Goal: Task Accomplishment & Management: Manage account settings

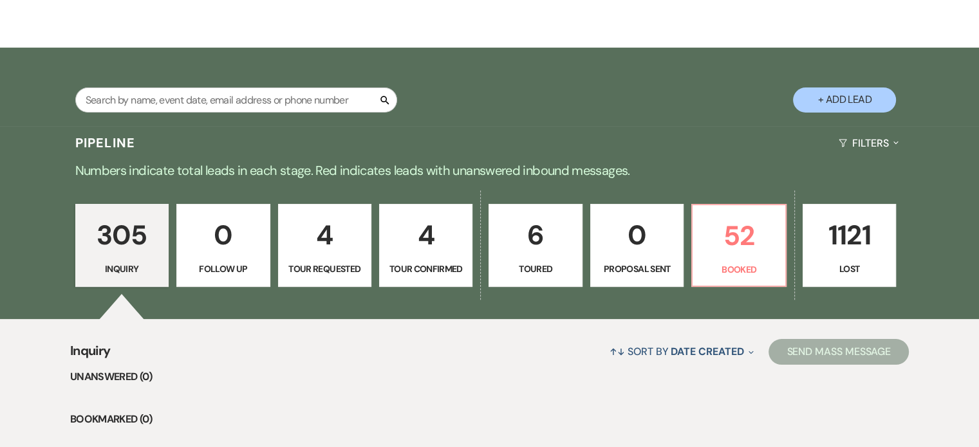
scroll to position [193, 0]
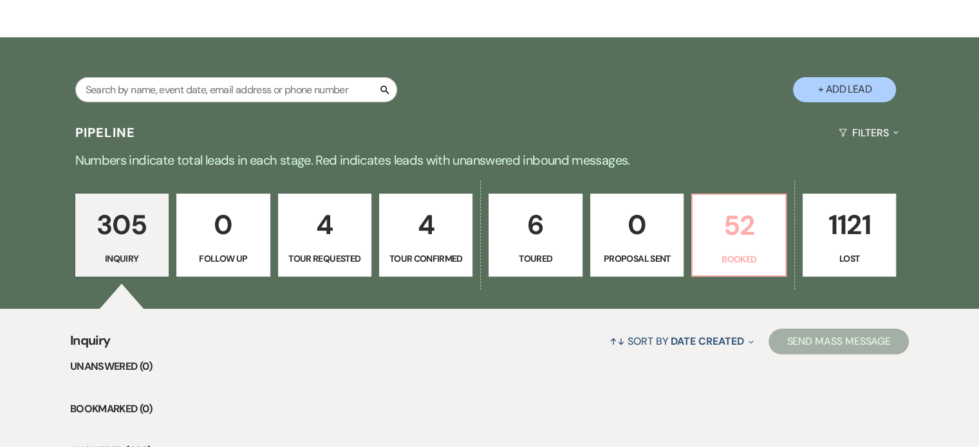
click at [747, 221] on p "52" at bounding box center [738, 225] width 77 height 43
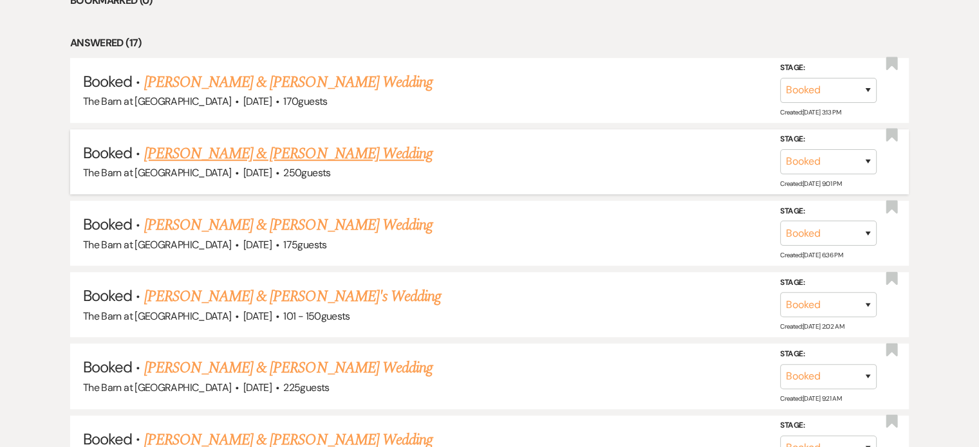
scroll to position [837, 0]
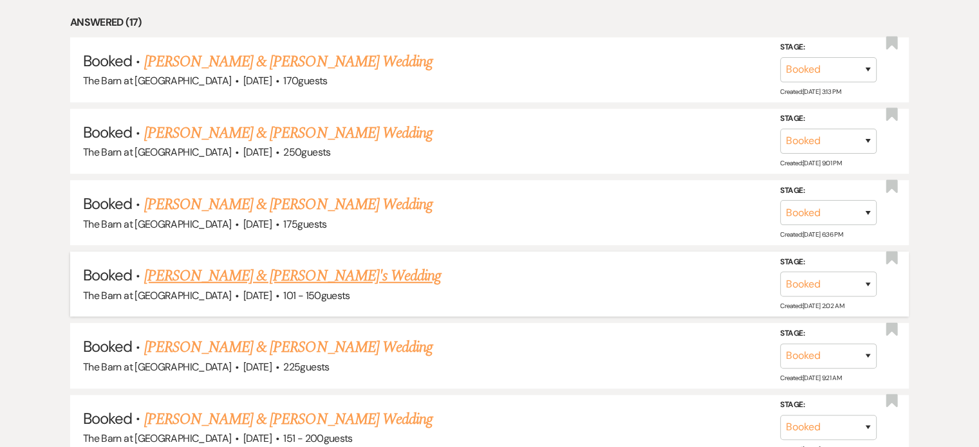
click at [272, 270] on link "[PERSON_NAME] & [PERSON_NAME]'s Wedding" at bounding box center [292, 276] width 297 height 23
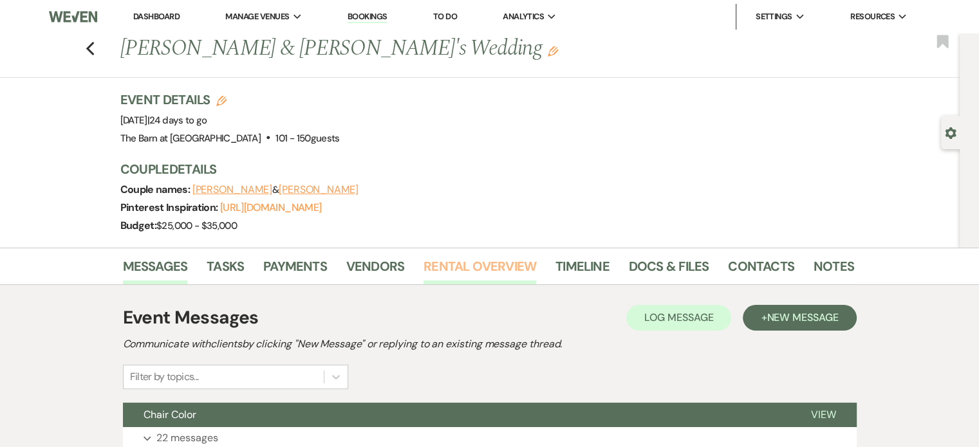
click at [484, 267] on link "Rental Overview" at bounding box center [480, 270] width 113 height 28
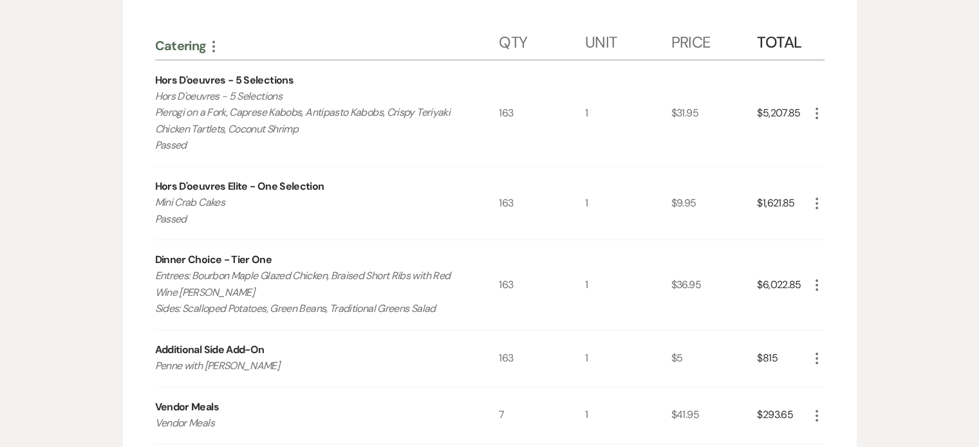
scroll to position [1416, 0]
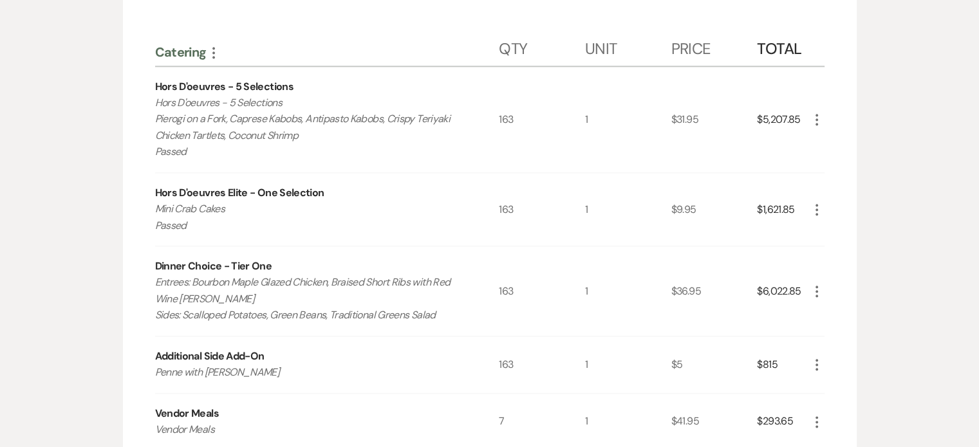
click at [816, 120] on use "button" at bounding box center [817, 120] width 3 height 12
click at [839, 141] on button "Pencil Edit" at bounding box center [842, 145] width 67 height 21
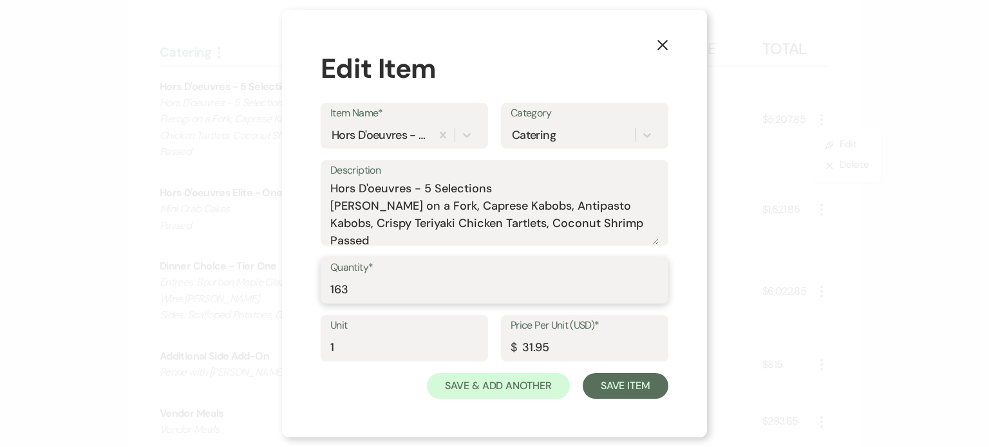
click at [404, 285] on input "163" at bounding box center [494, 289] width 328 height 25
type input "168"
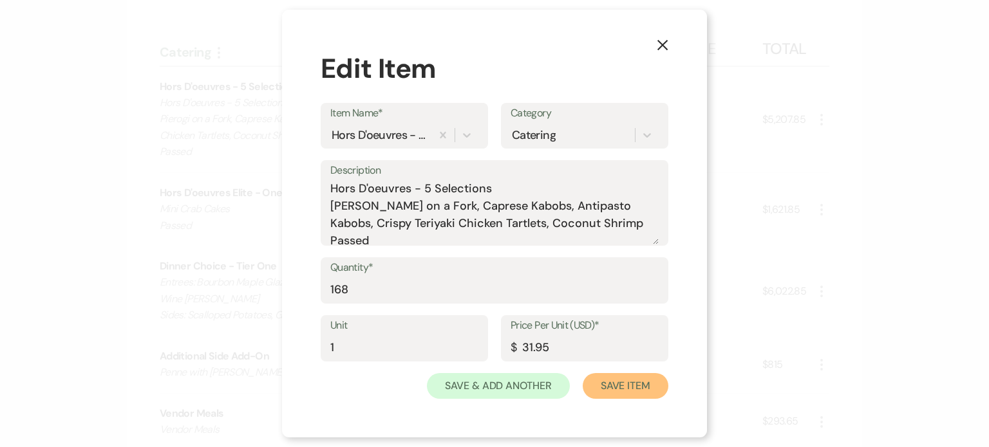
click at [633, 384] on button "Save Item" at bounding box center [626, 386] width 86 height 26
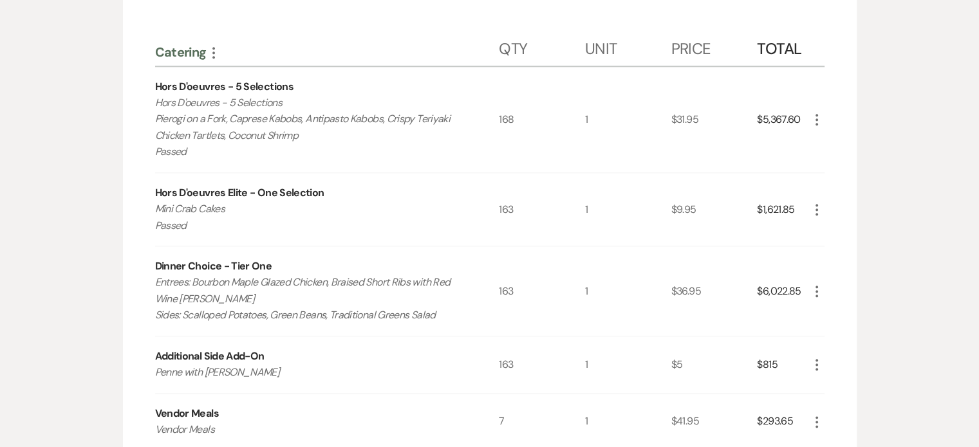
click at [815, 212] on icon "More" at bounding box center [816, 209] width 15 height 15
click at [828, 230] on icon "Pencil" at bounding box center [827, 235] width 8 height 10
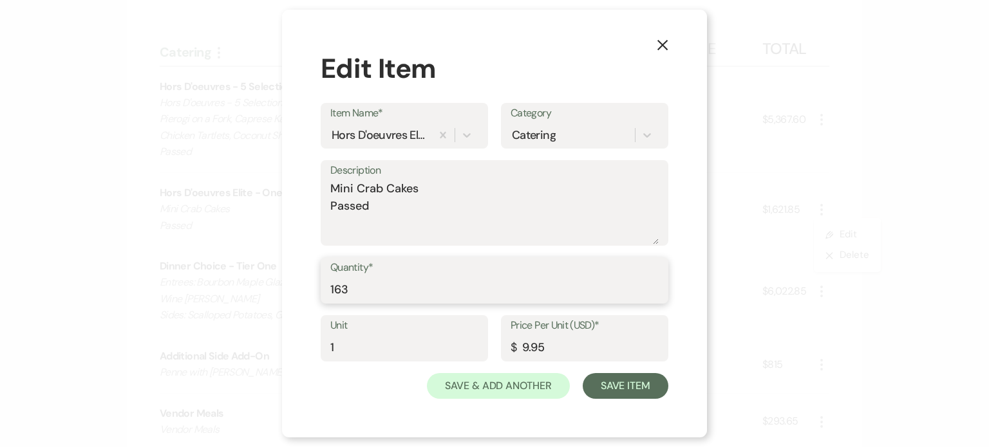
click at [360, 290] on input "163" at bounding box center [494, 289] width 328 height 25
type input "168"
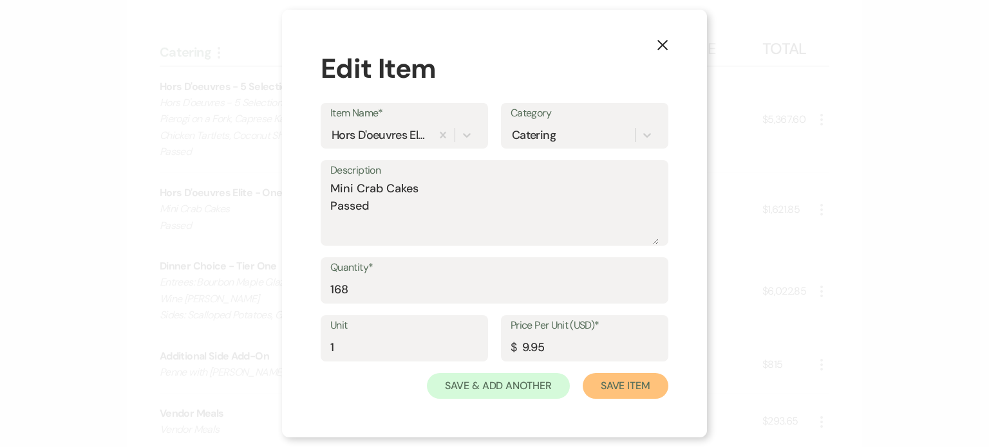
click at [640, 381] on button "Save Item" at bounding box center [626, 386] width 86 height 26
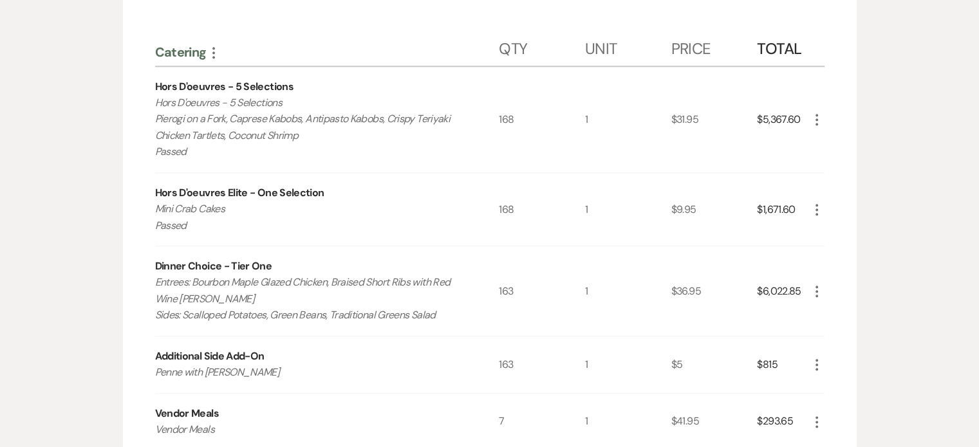
click at [817, 288] on icon "More" at bounding box center [816, 291] width 15 height 15
click at [824, 307] on button "Pencil Edit" at bounding box center [842, 316] width 67 height 21
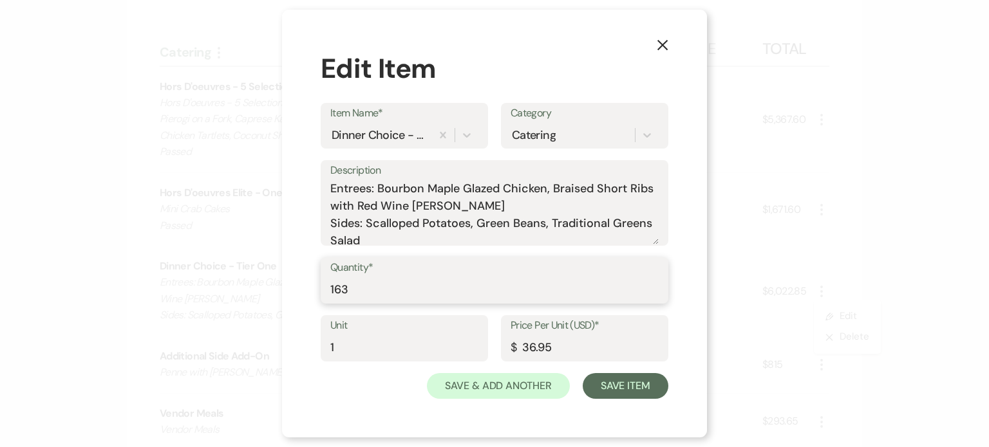
click at [389, 289] on input "163" at bounding box center [494, 289] width 328 height 25
type input "168"
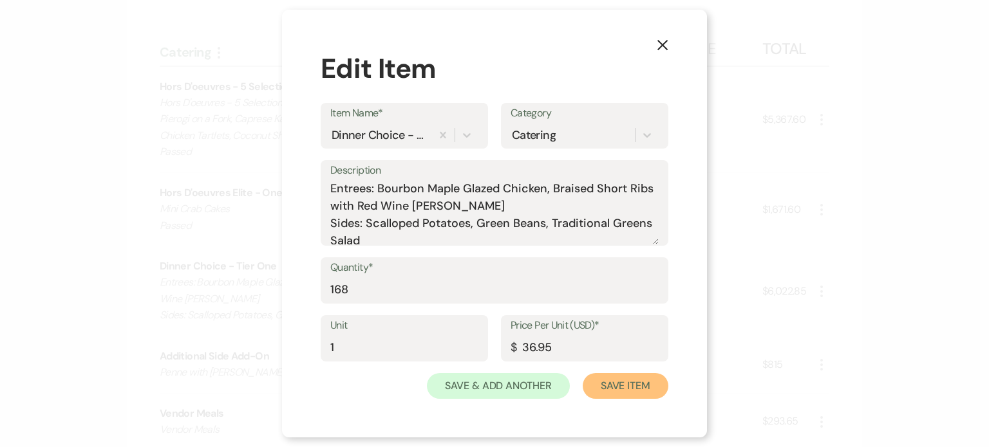
click at [646, 390] on button "Save Item" at bounding box center [626, 386] width 86 height 26
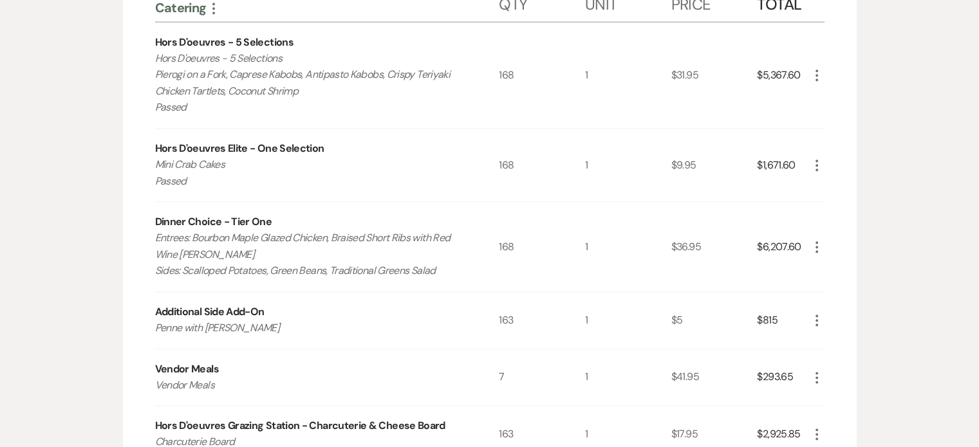
scroll to position [1481, 0]
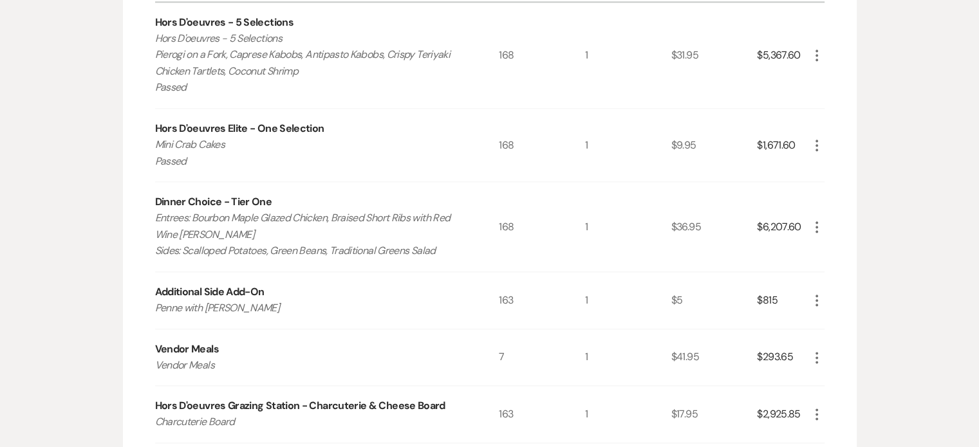
click at [812, 293] on icon "More" at bounding box center [816, 300] width 15 height 15
click at [828, 321] on icon "Pencil" at bounding box center [827, 326] width 8 height 10
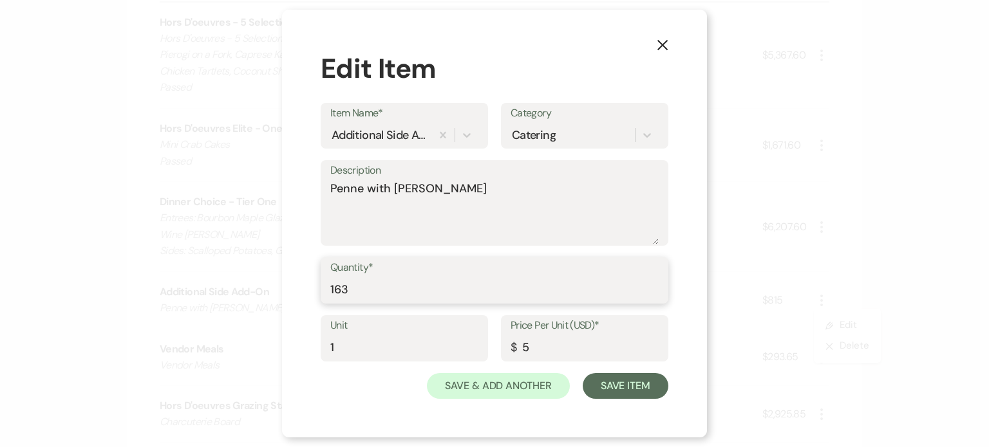
click at [377, 283] on input "163" at bounding box center [494, 289] width 328 height 25
type input "168"
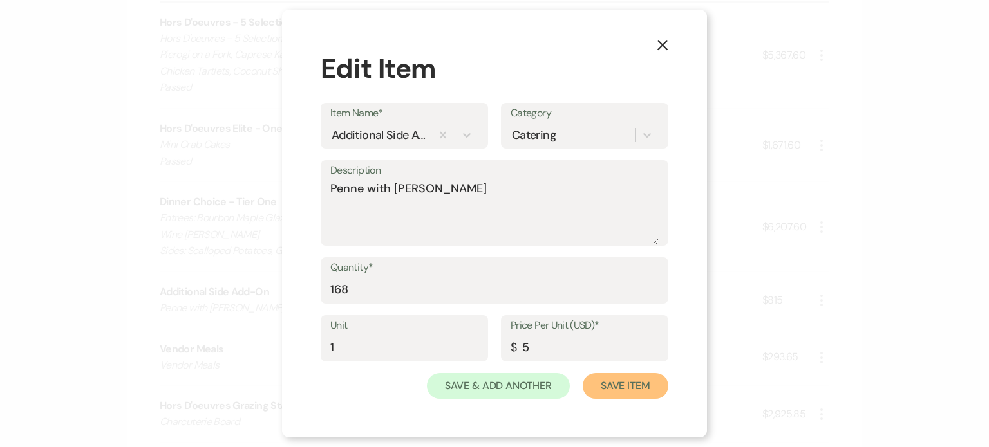
click at [646, 388] on button "Save Item" at bounding box center [626, 386] width 86 height 26
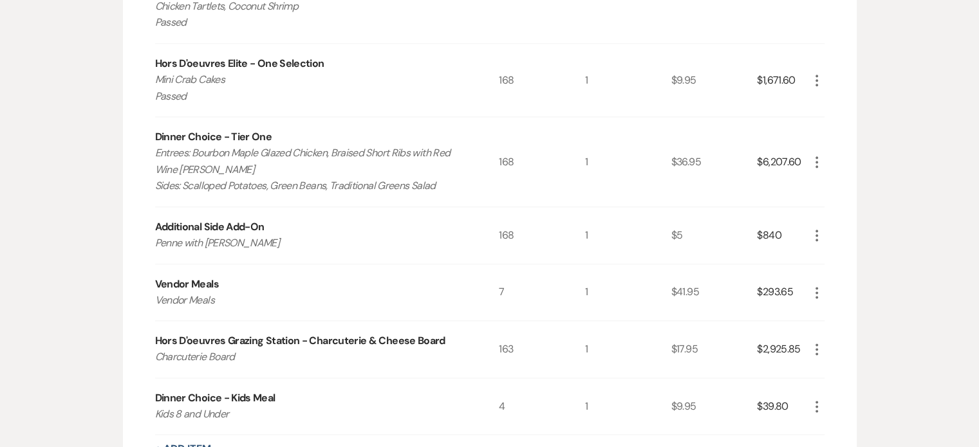
scroll to position [1609, 0]
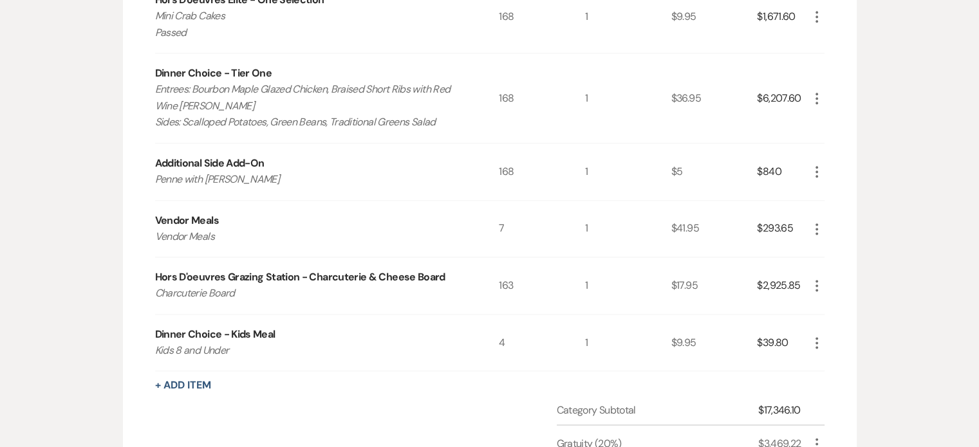
click at [816, 280] on use "button" at bounding box center [817, 286] width 3 height 12
click at [831, 301] on button "Pencil Edit" at bounding box center [842, 311] width 67 height 21
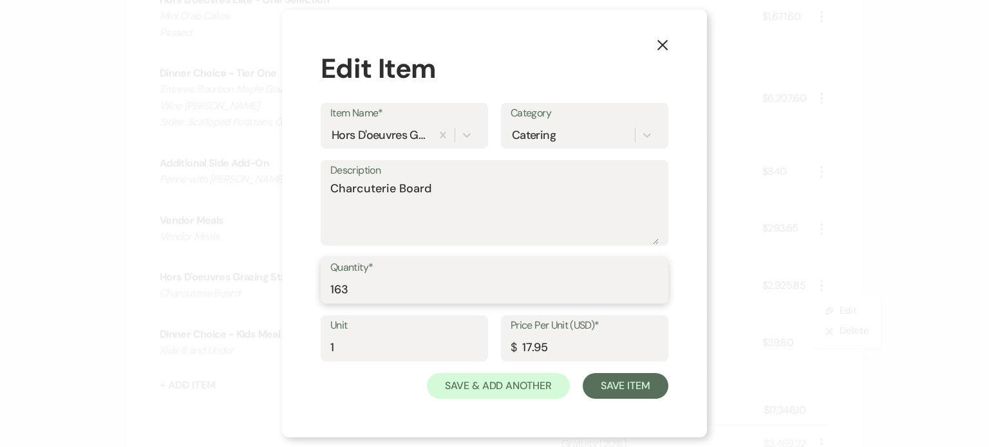
click at [443, 282] on input "163" at bounding box center [494, 289] width 328 height 25
type input "168"
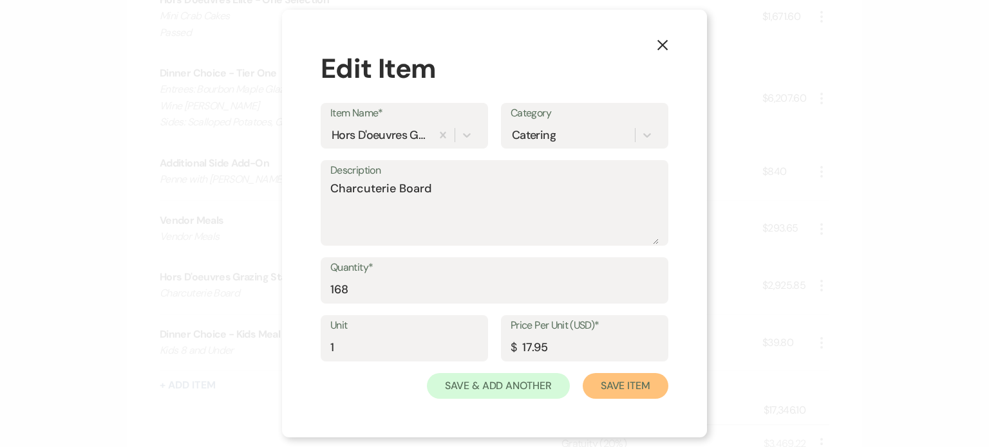
click at [598, 385] on button "Save Item" at bounding box center [626, 386] width 86 height 26
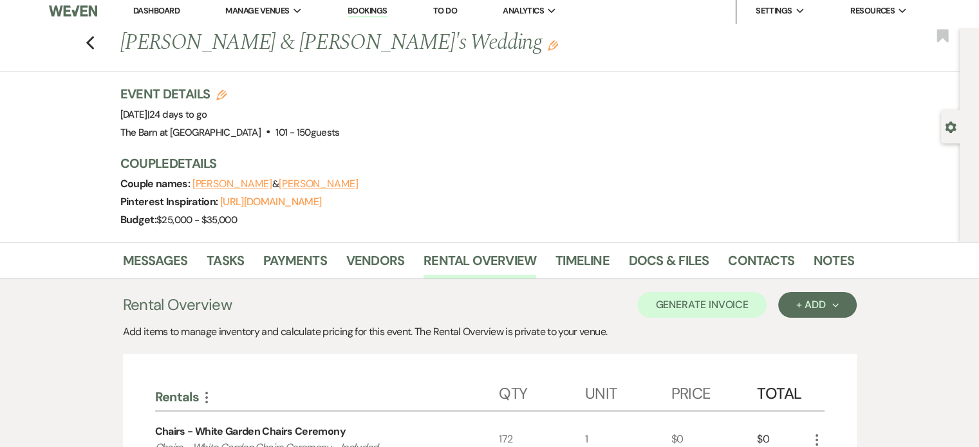
scroll to position [0, 0]
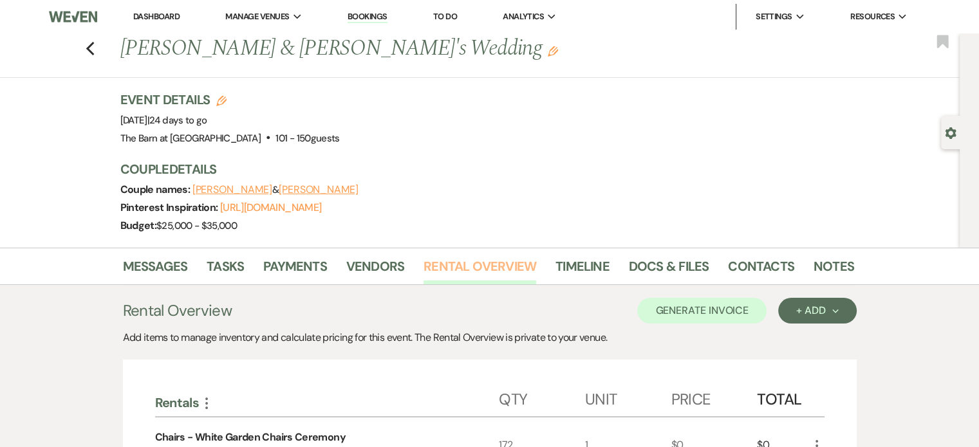
click at [483, 261] on link "Rental Overview" at bounding box center [480, 270] width 113 height 28
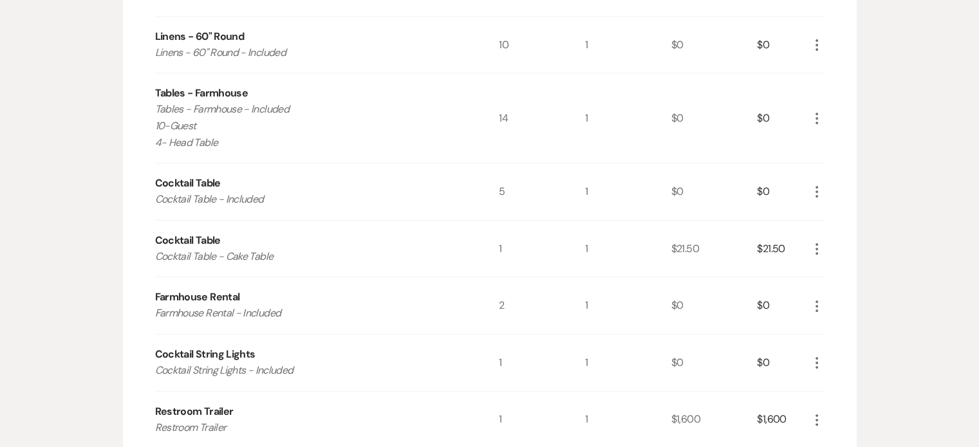
scroll to position [129, 0]
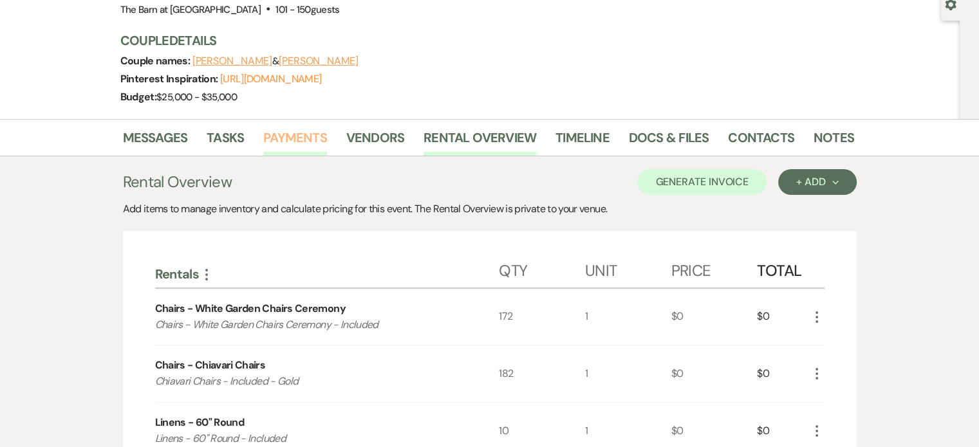
click at [294, 135] on link "Payments" at bounding box center [295, 141] width 64 height 28
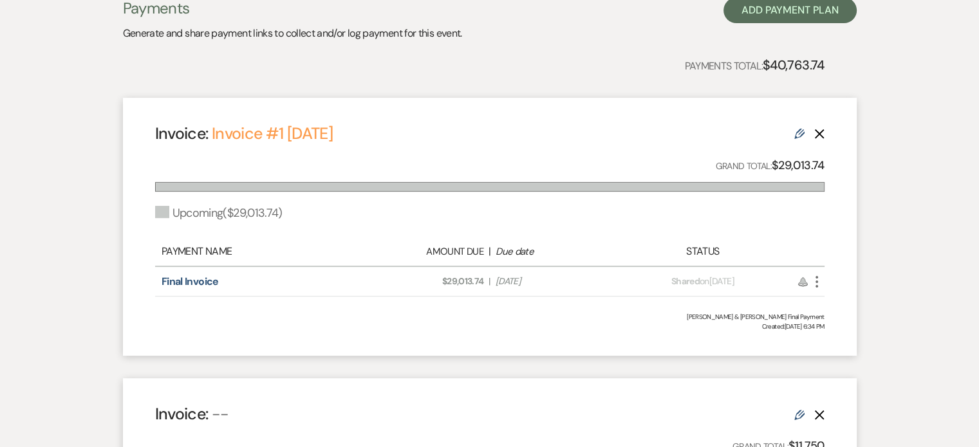
scroll to position [322, 0]
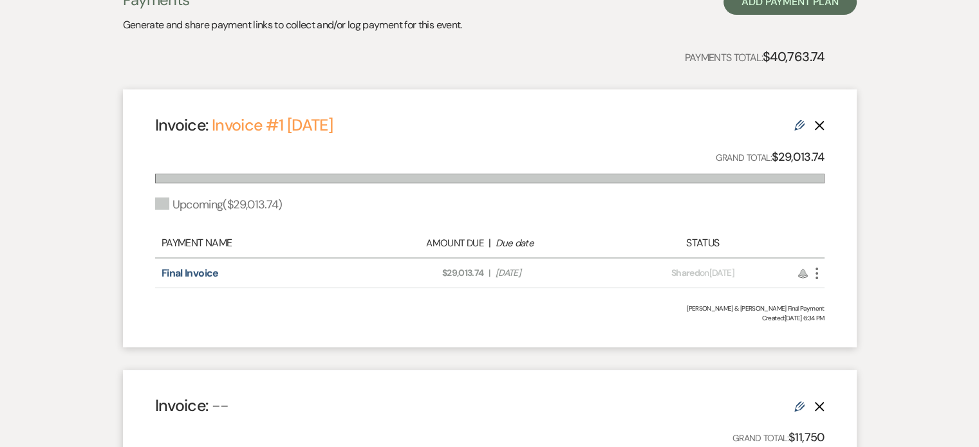
click at [819, 126] on use "button" at bounding box center [819, 126] width 10 height 10
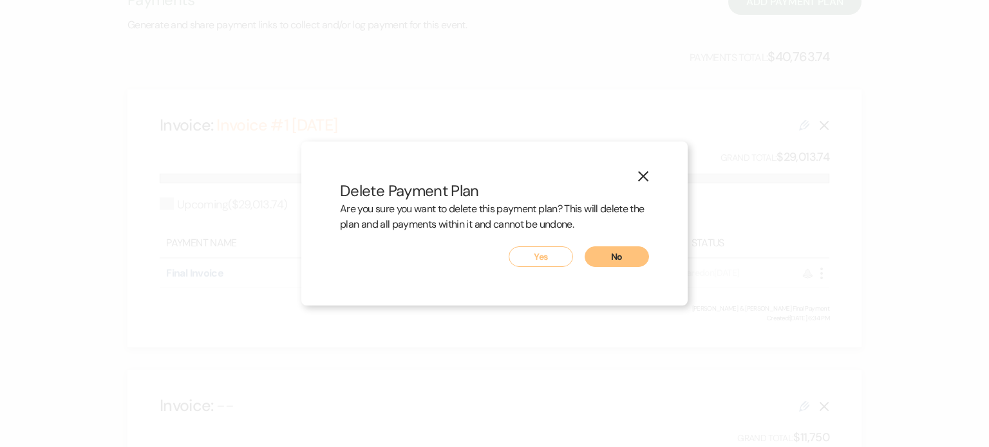
click at [552, 258] on button "Yes" at bounding box center [541, 257] width 64 height 21
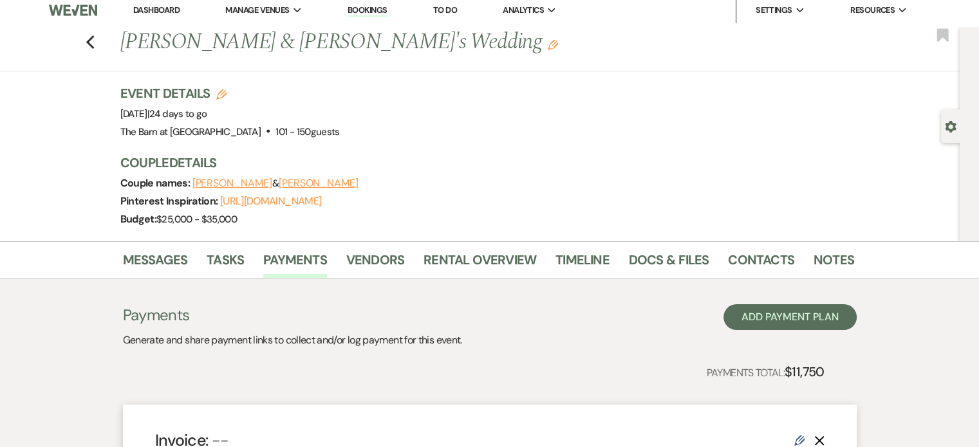
scroll to position [0, 0]
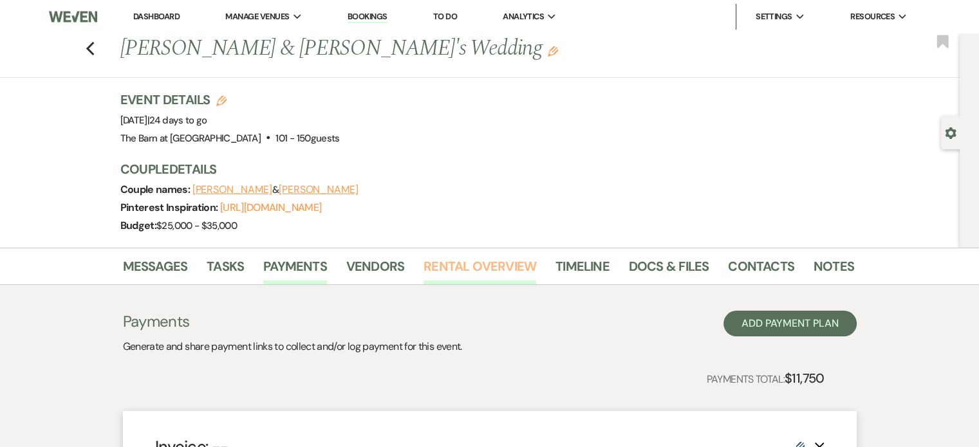
click at [472, 267] on link "Rental Overview" at bounding box center [480, 270] width 113 height 28
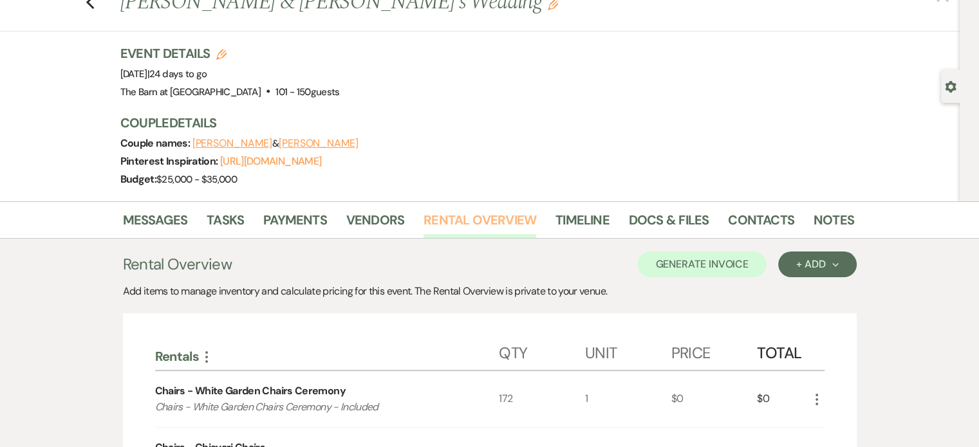
scroll to position [129, 0]
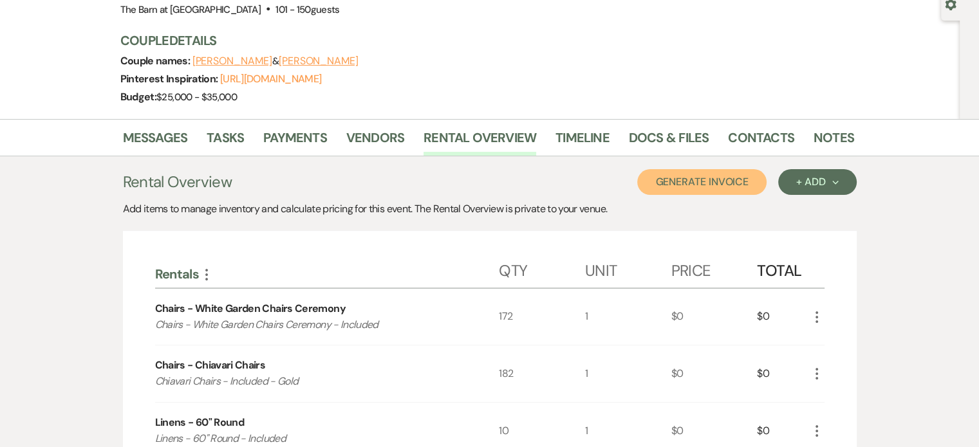
click at [681, 184] on button "Generate Invoice" at bounding box center [701, 182] width 129 height 26
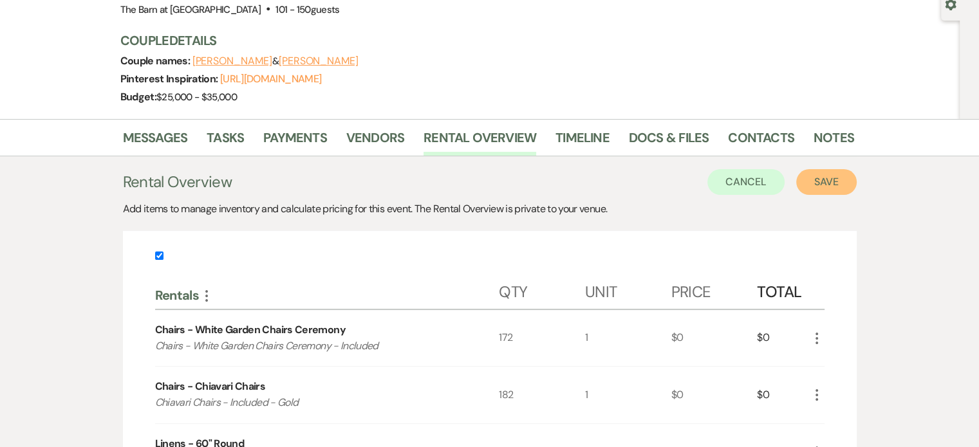
click at [829, 184] on button "Save" at bounding box center [826, 182] width 61 height 26
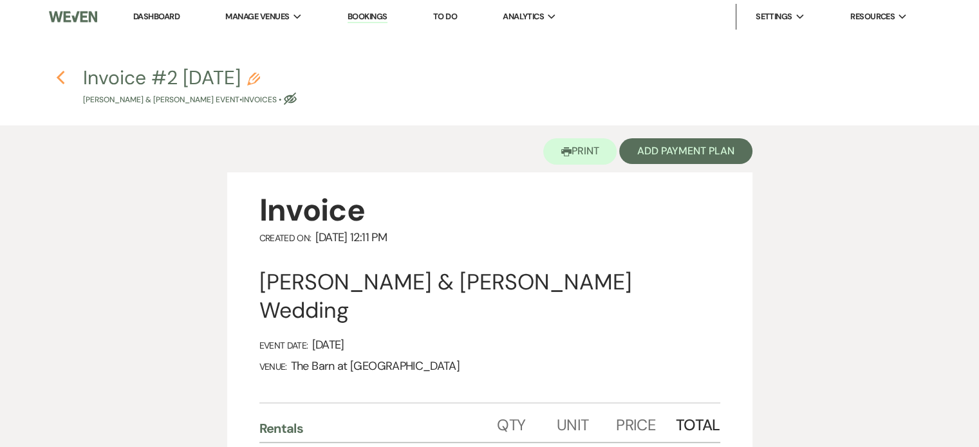
click at [58, 77] on use "button" at bounding box center [60, 78] width 8 height 14
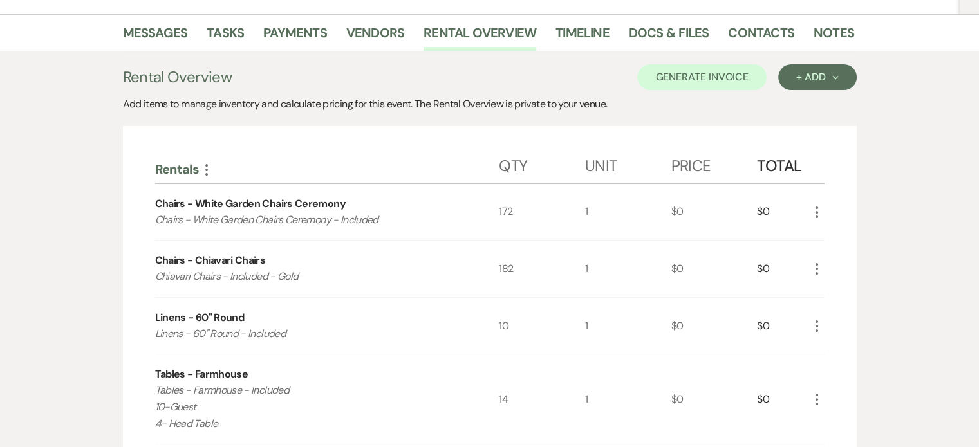
scroll to position [257, 0]
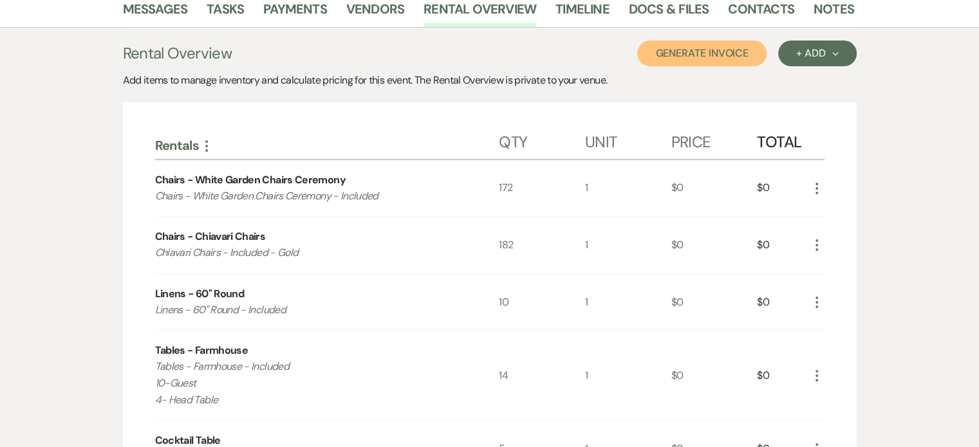
click at [705, 61] on button "Generate Invoice" at bounding box center [701, 54] width 129 height 26
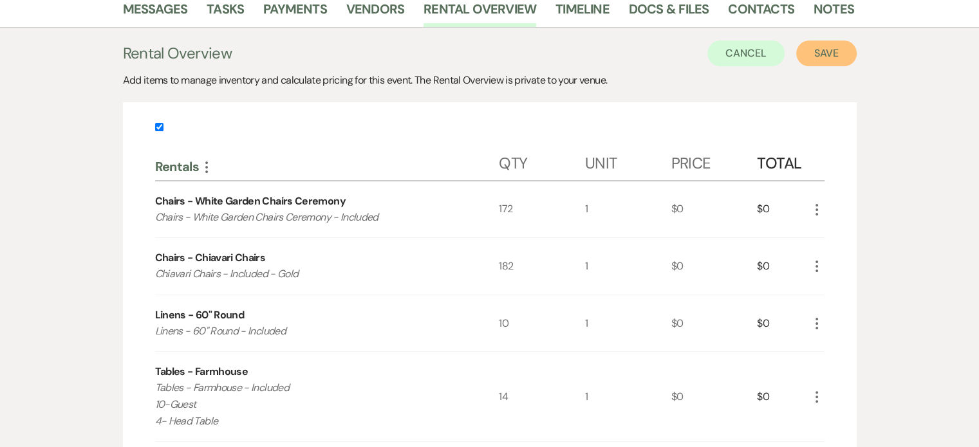
click at [842, 59] on button "Save" at bounding box center [826, 54] width 61 height 26
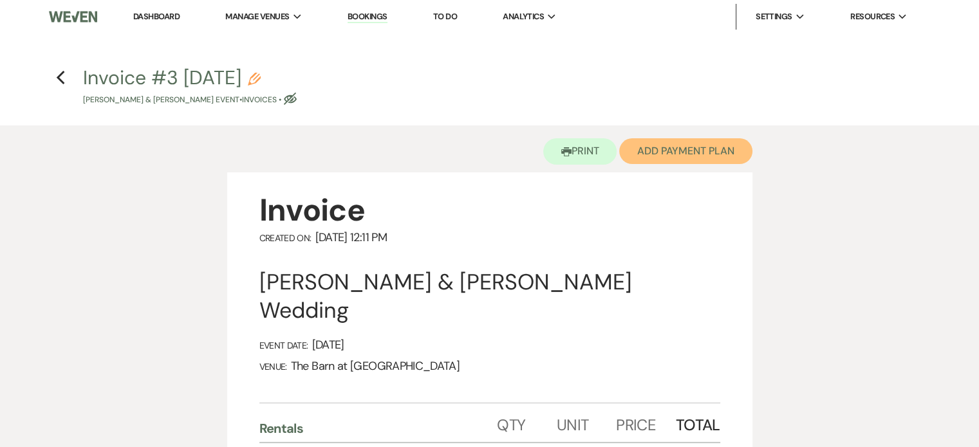
click at [740, 151] on button "Add Payment Plan" at bounding box center [685, 151] width 133 height 26
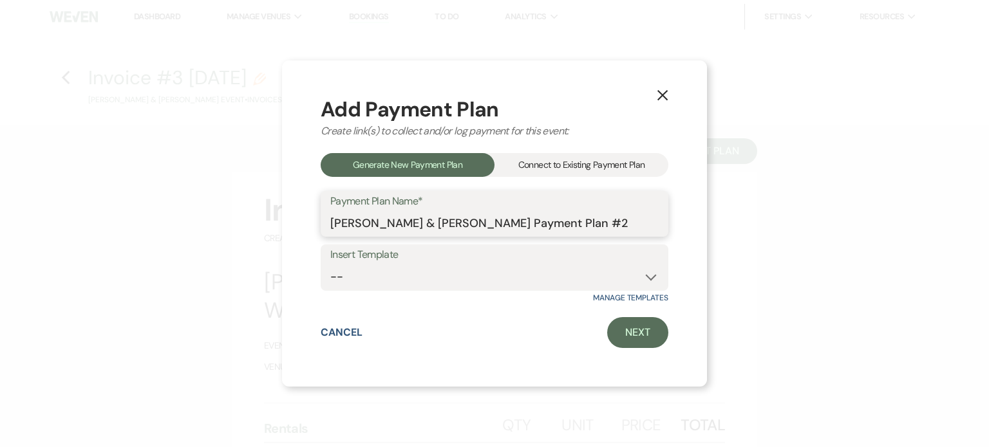
drag, startPoint x: 608, startPoint y: 233, endPoint x: 468, endPoint y: 216, distance: 140.7
click at [463, 220] on input "[PERSON_NAME] & [PERSON_NAME] Payment Plan #2" at bounding box center [494, 222] width 328 height 25
type input "[PERSON_NAME] & [PERSON_NAME] Final Payment"
click at [602, 270] on select "-- Final Payment" at bounding box center [494, 277] width 328 height 25
select select "435"
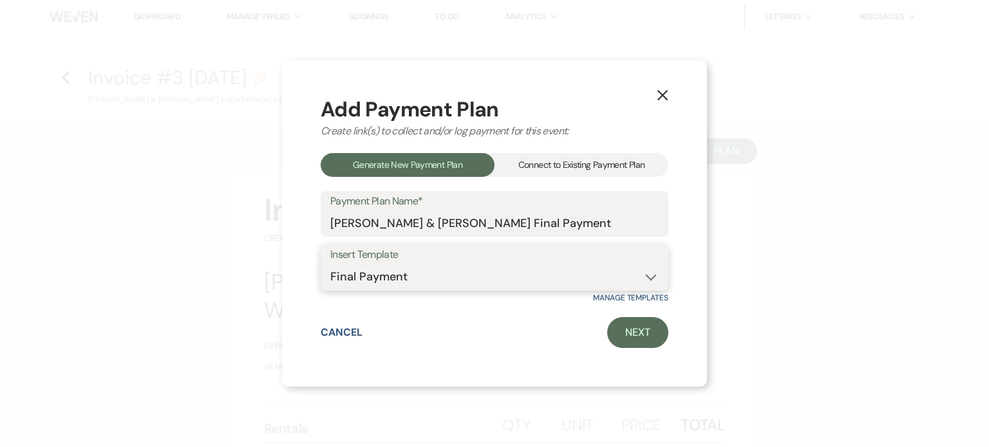
click at [330, 265] on select "-- Final Payment" at bounding box center [494, 277] width 328 height 25
click at [651, 330] on link "Next" at bounding box center [637, 332] width 61 height 31
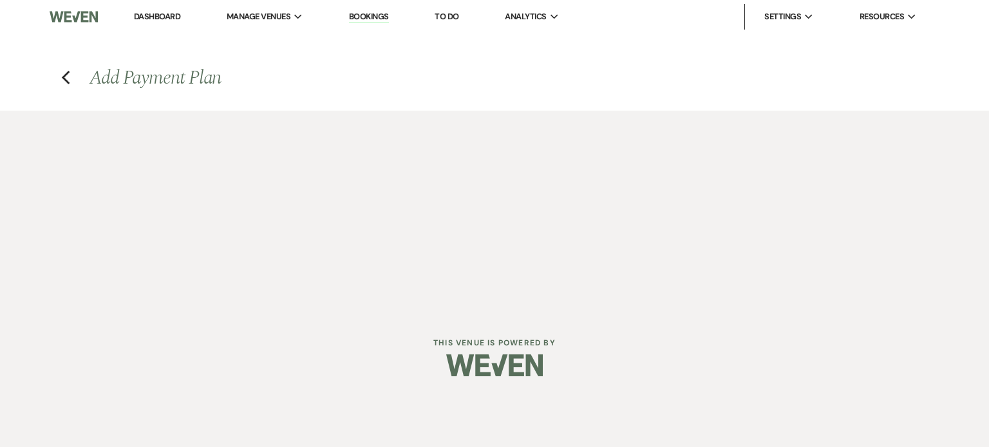
select select "27600"
select select "2"
select select "percentage"
select select "true"
select select "client"
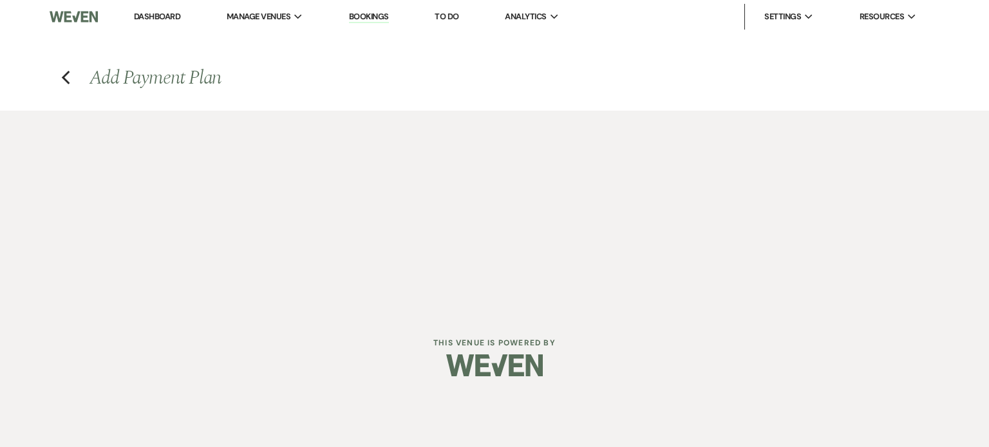
select select "weeks"
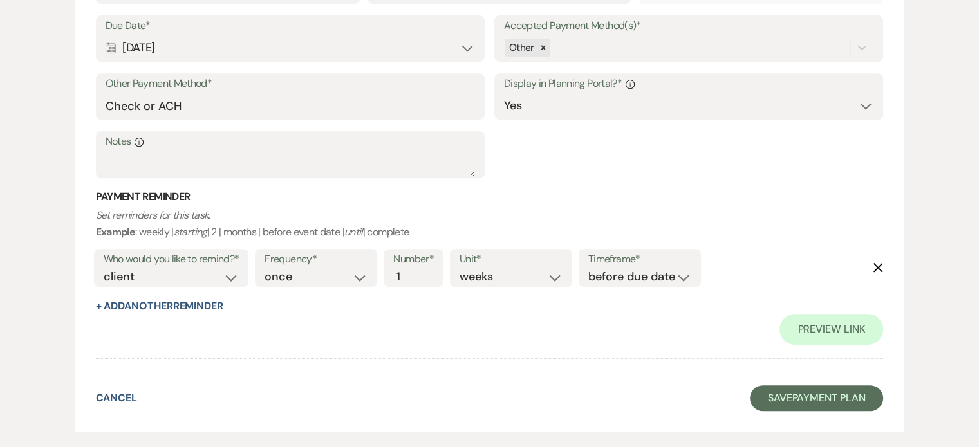
scroll to position [619, 0]
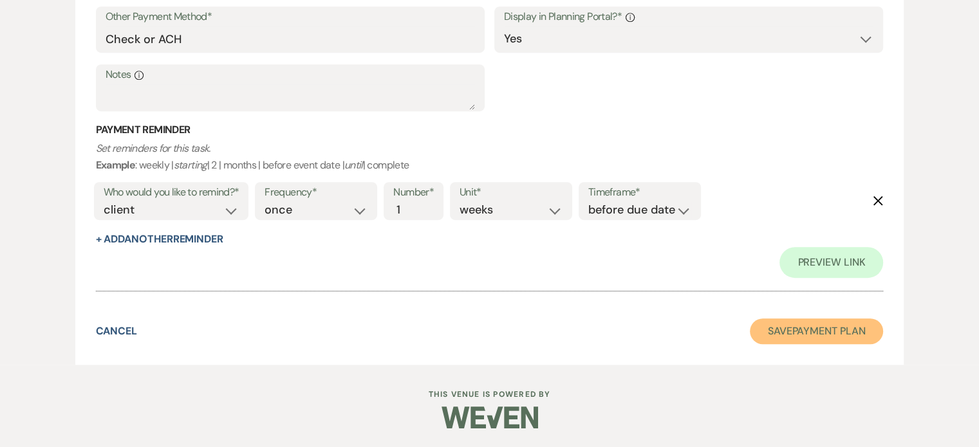
click at [855, 337] on button "Save Payment Plan" at bounding box center [817, 332] width 134 height 26
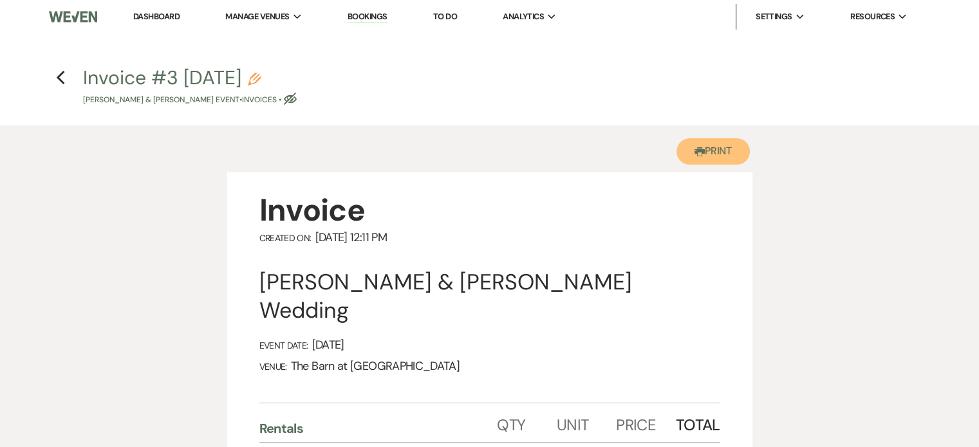
click at [738, 157] on button "Printer Print" at bounding box center [714, 151] width 74 height 26
click at [61, 75] on use "button" at bounding box center [60, 78] width 8 height 14
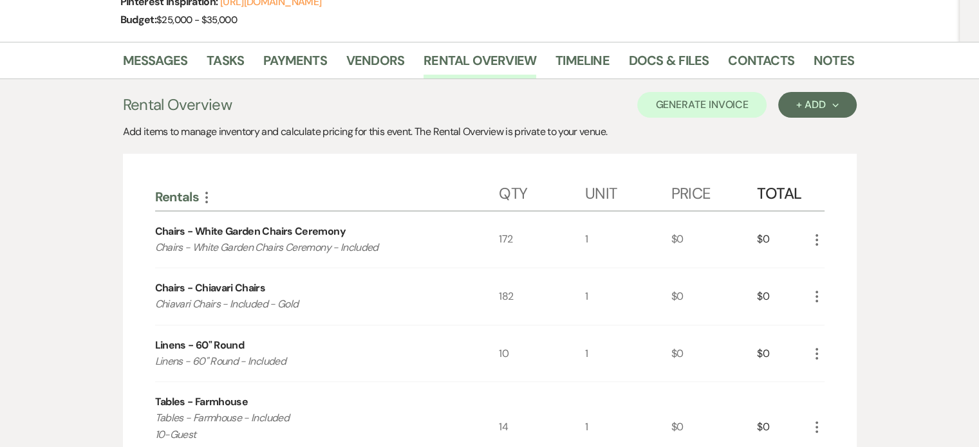
scroll to position [64, 0]
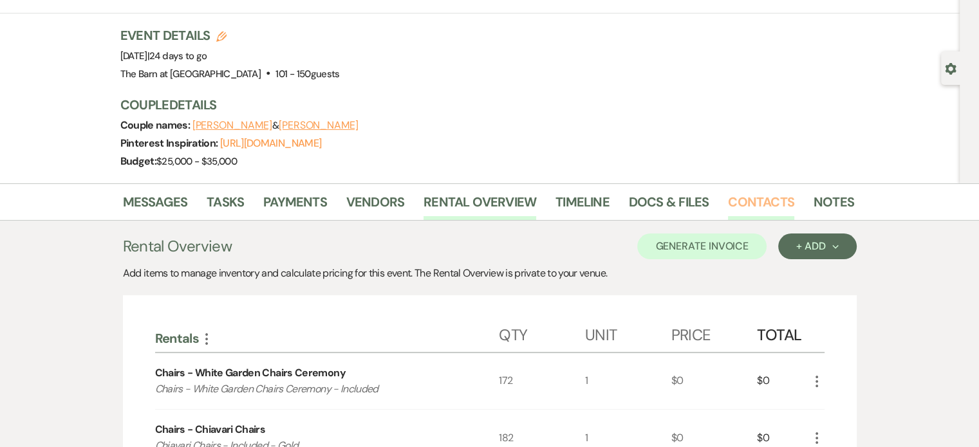
click at [743, 194] on link "Contacts" at bounding box center [761, 206] width 66 height 28
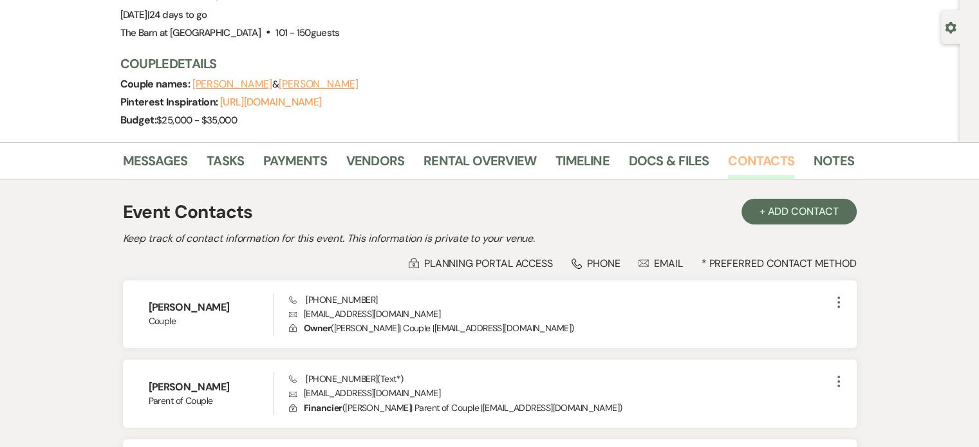
scroll to position [193, 0]
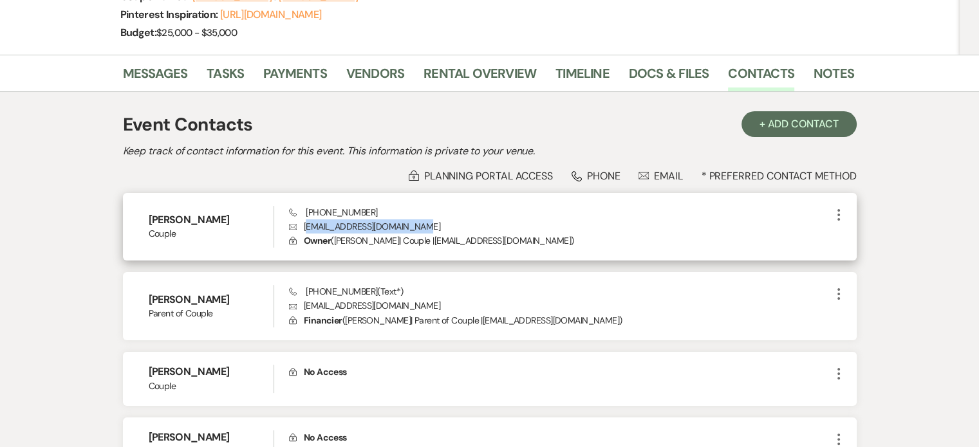
drag, startPoint x: 422, startPoint y: 225, endPoint x: 308, endPoint y: 225, distance: 113.9
click at [307, 225] on p "Envelope [EMAIL_ADDRESS][DOMAIN_NAME]" at bounding box center [559, 227] width 541 height 14
click at [424, 218] on div "Phone [PHONE_NUMBER] Envelope [EMAIL_ADDRESS][DOMAIN_NAME] Lock Owner ( [PERSON…" at bounding box center [559, 227] width 541 height 42
drag, startPoint x: 423, startPoint y: 226, endPoint x: 304, endPoint y: 230, distance: 118.5
click at [304, 230] on p "Envelope [EMAIL_ADDRESS][DOMAIN_NAME]" at bounding box center [559, 227] width 541 height 14
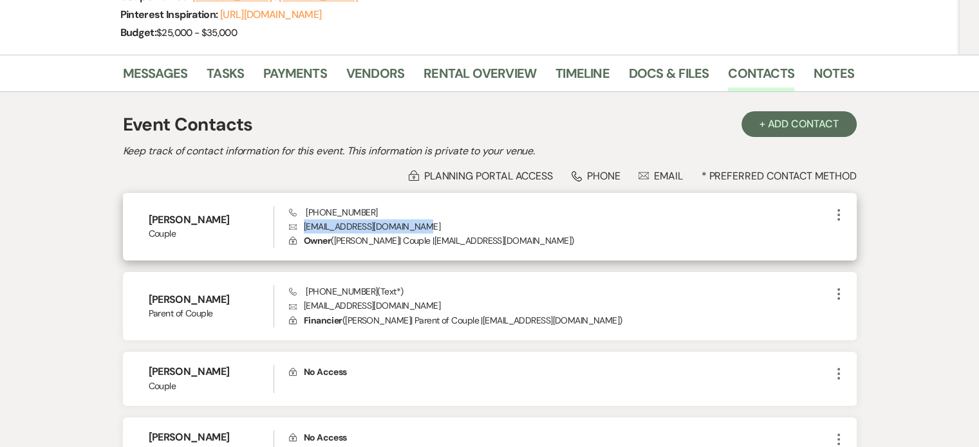
copy p "[EMAIL_ADDRESS][DOMAIN_NAME]"
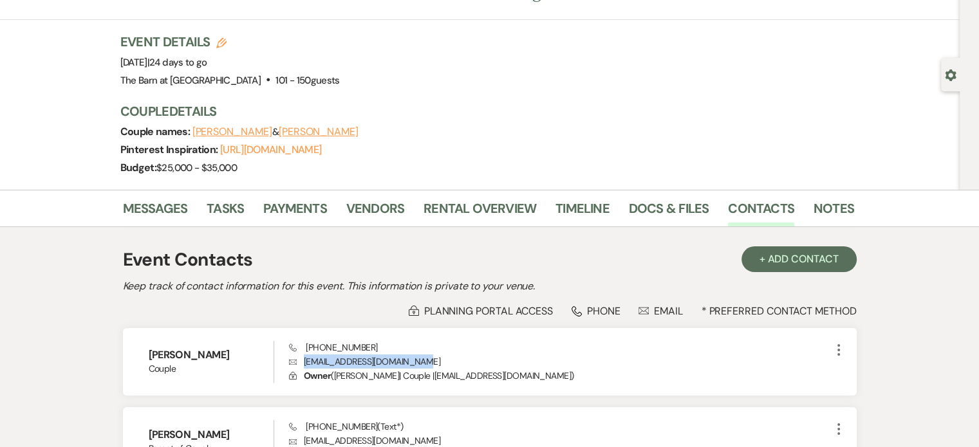
scroll to position [0, 0]
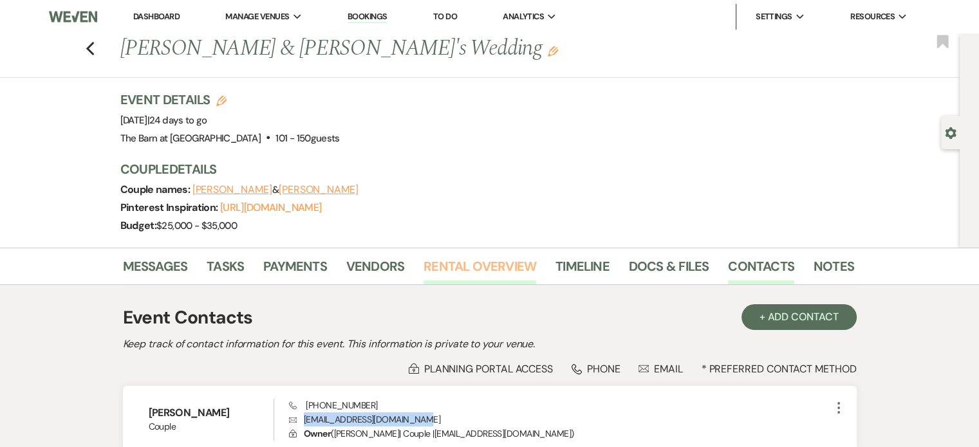
click at [489, 259] on link "Rental Overview" at bounding box center [480, 270] width 113 height 28
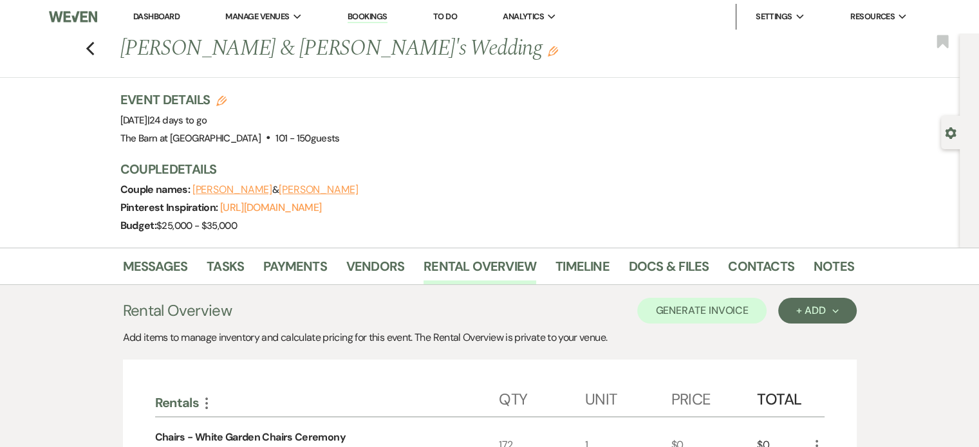
click at [592, 146] on div "Event Details Edit Event Date: [DATE] | 24 days to go Venue: [GEOGRAPHIC_DATA] …" at bounding box center [487, 169] width 734 height 157
click at [572, 260] on link "Timeline" at bounding box center [583, 270] width 54 height 28
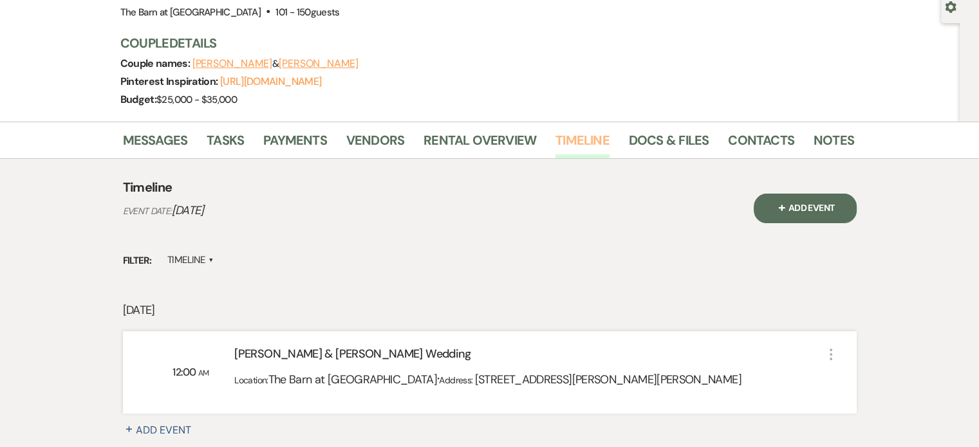
scroll to position [129, 0]
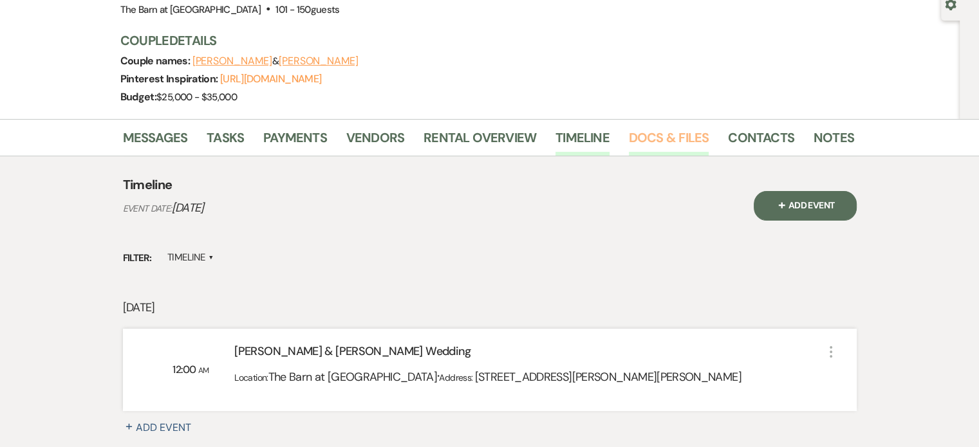
click at [671, 127] on link "Docs & Files" at bounding box center [669, 141] width 80 height 28
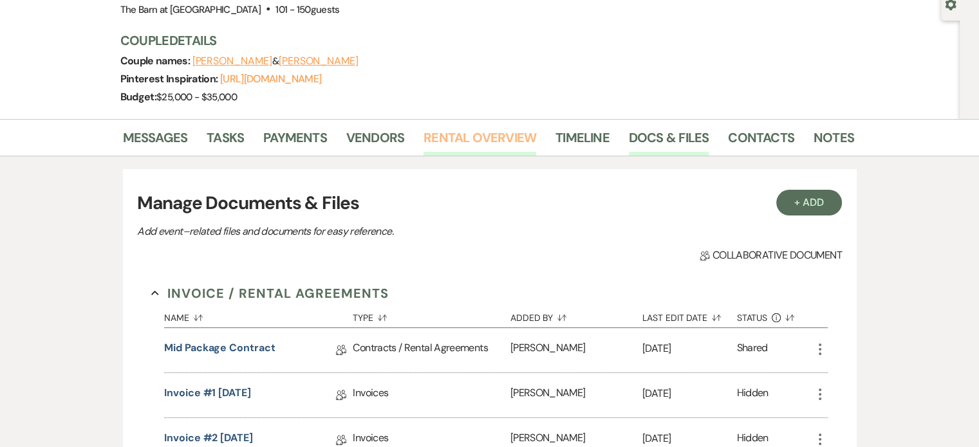
click at [462, 133] on link "Rental Overview" at bounding box center [480, 141] width 113 height 28
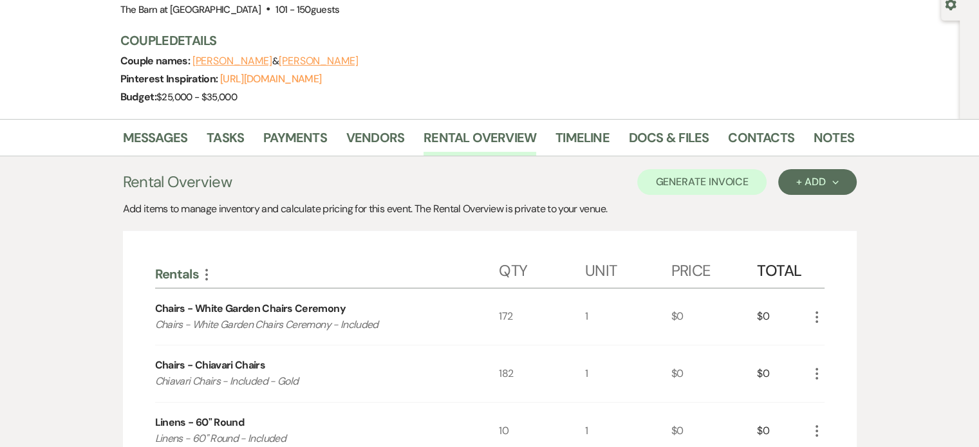
click at [191, 138] on li "Messages" at bounding box center [165, 140] width 84 height 31
drag, startPoint x: 167, startPoint y: 135, endPoint x: 219, endPoint y: 141, distance: 51.8
click at [167, 135] on link "Messages" at bounding box center [155, 141] width 65 height 28
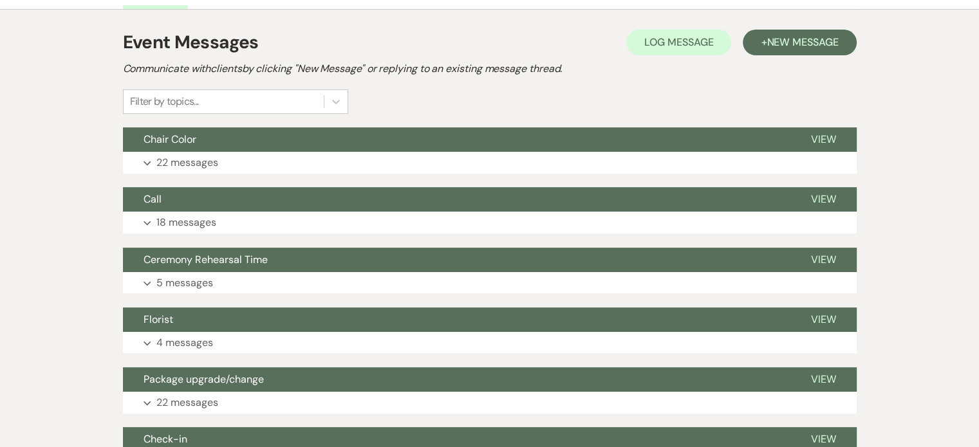
scroll to position [257, 0]
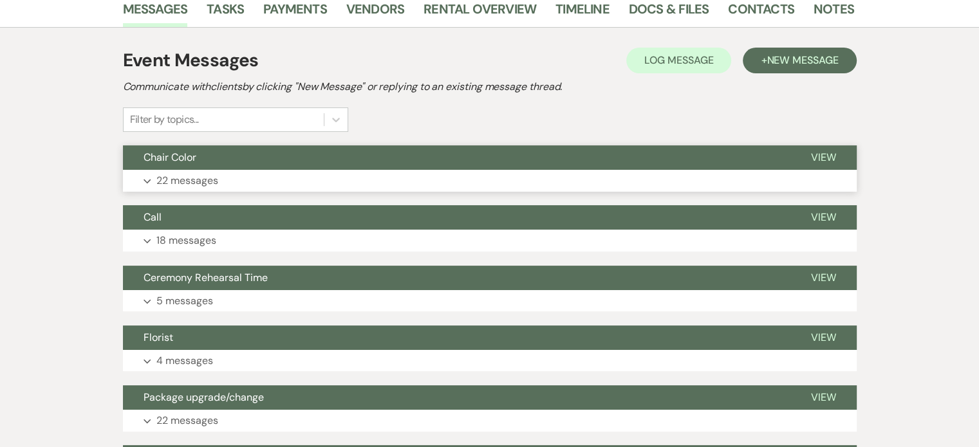
click at [259, 180] on button "Expand 22 messages" at bounding box center [490, 181] width 734 height 22
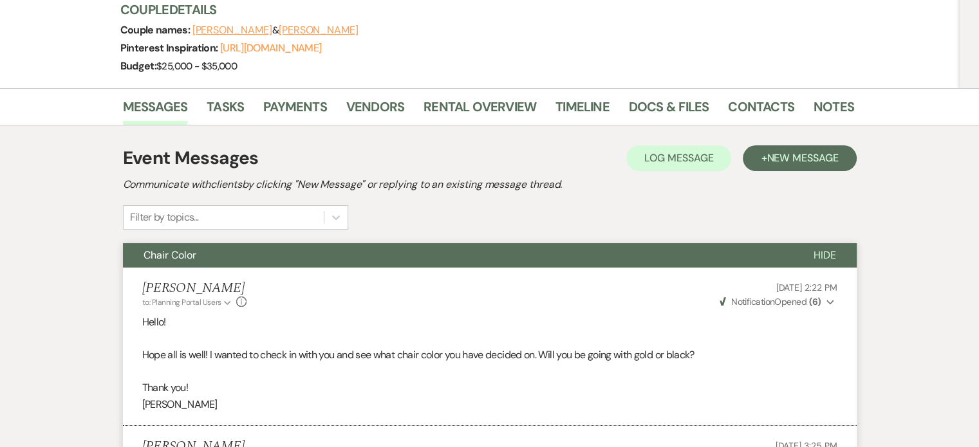
scroll to position [0, 0]
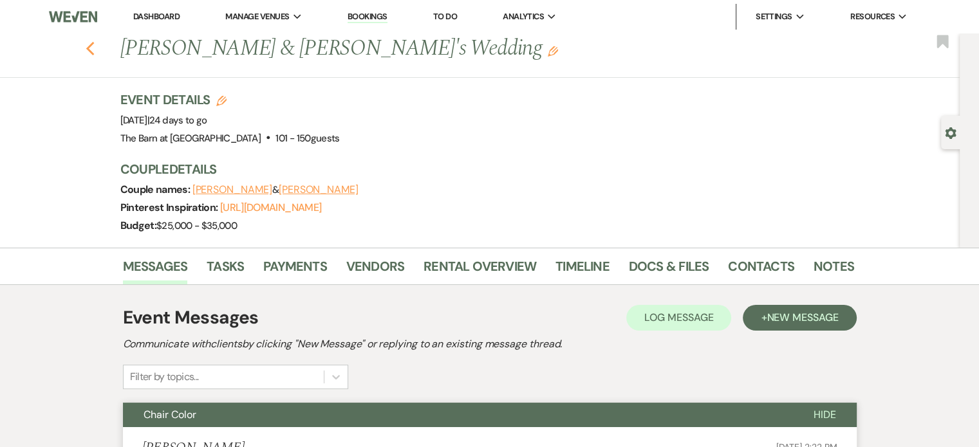
click at [95, 48] on icon "Previous" at bounding box center [91, 48] width 10 height 15
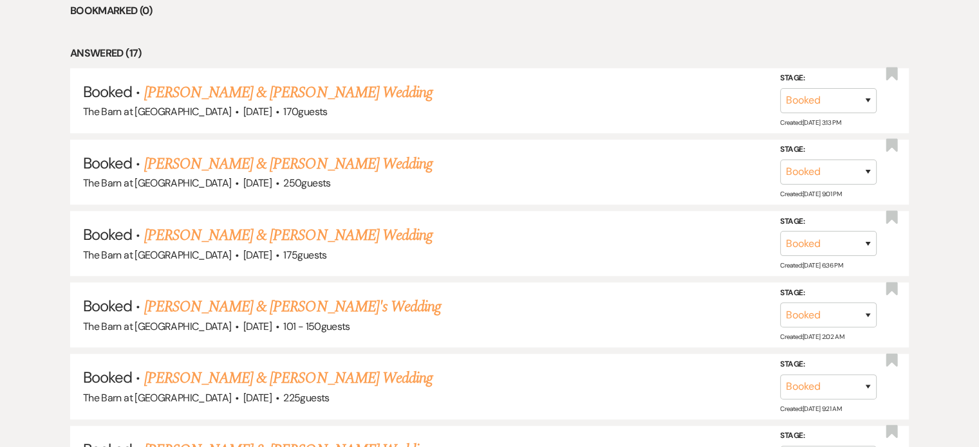
scroll to position [837, 0]
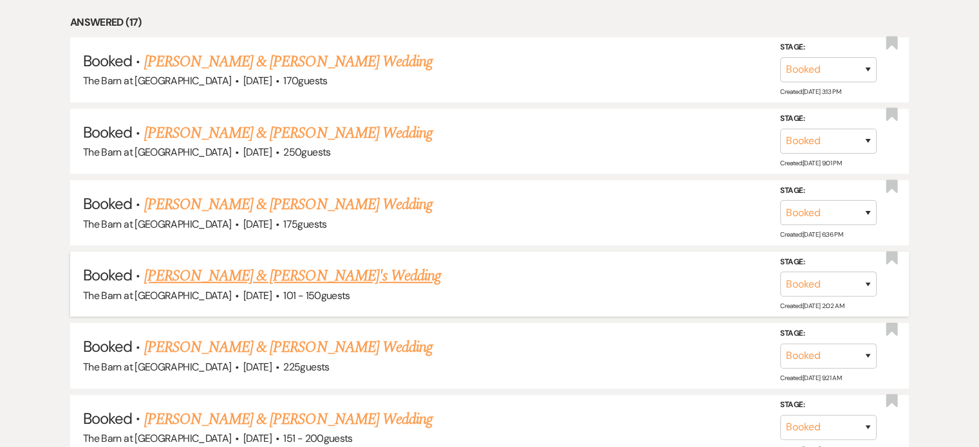
click at [249, 274] on link "[PERSON_NAME] & [PERSON_NAME]'s Wedding" at bounding box center [292, 276] width 297 height 23
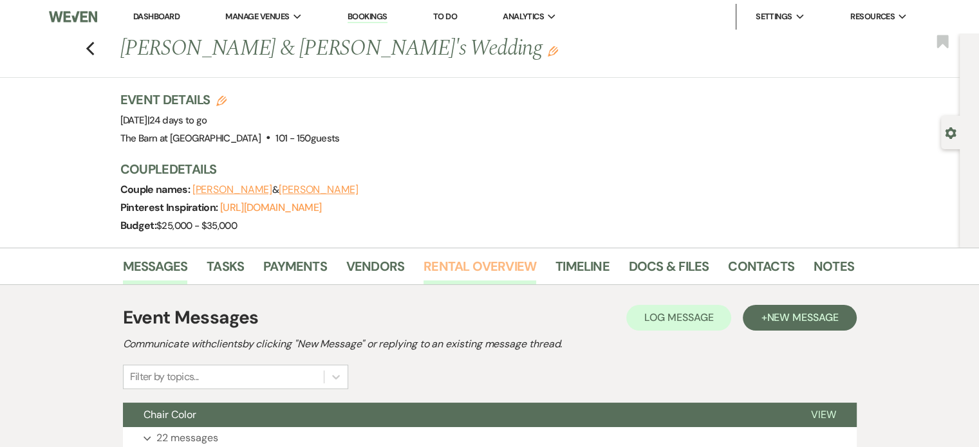
click at [479, 271] on link "Rental Overview" at bounding box center [480, 270] width 113 height 28
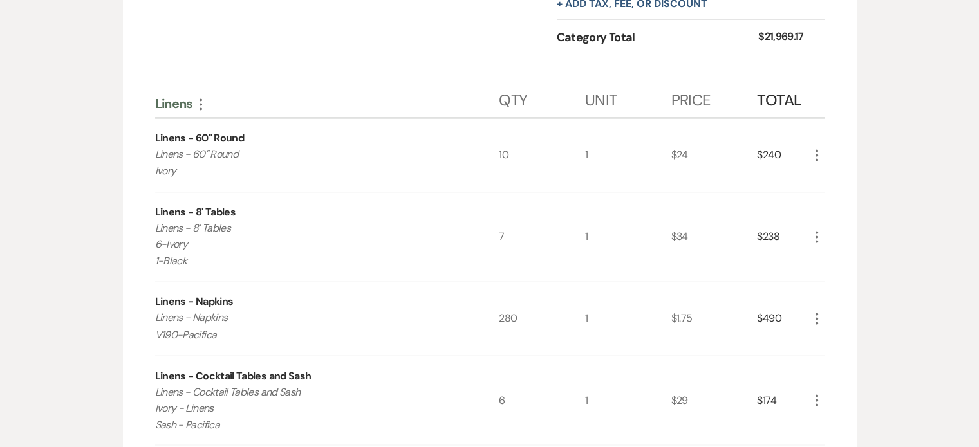
scroll to position [2124, 0]
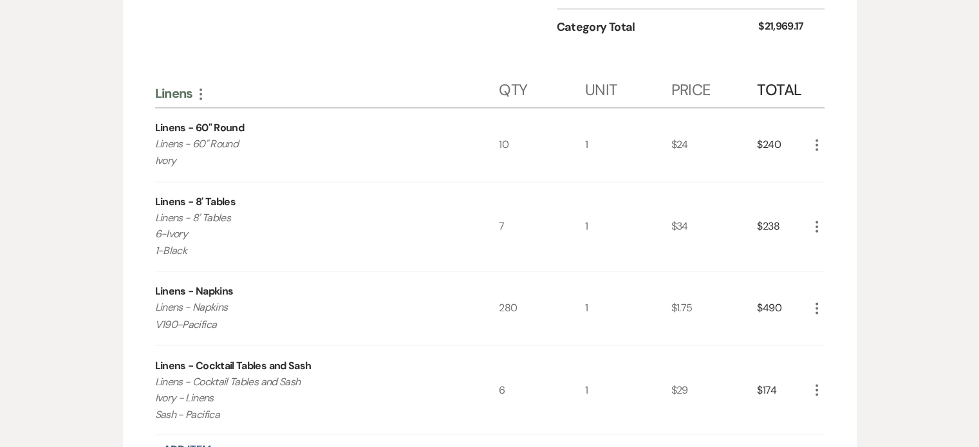
drag, startPoint x: 221, startPoint y: 317, endPoint x: 156, endPoint y: 316, distance: 65.0
click at [156, 316] on p "Linens - Napkins V190-Pacifica" at bounding box center [310, 315] width 310 height 33
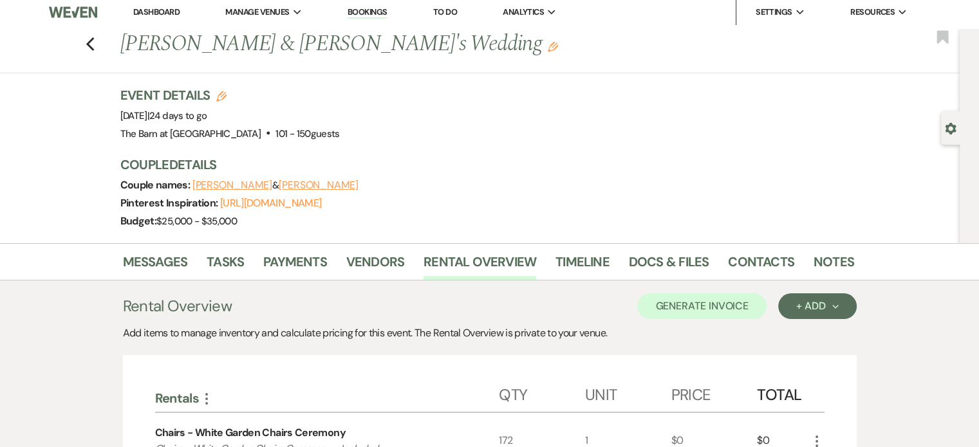
scroll to position [0, 0]
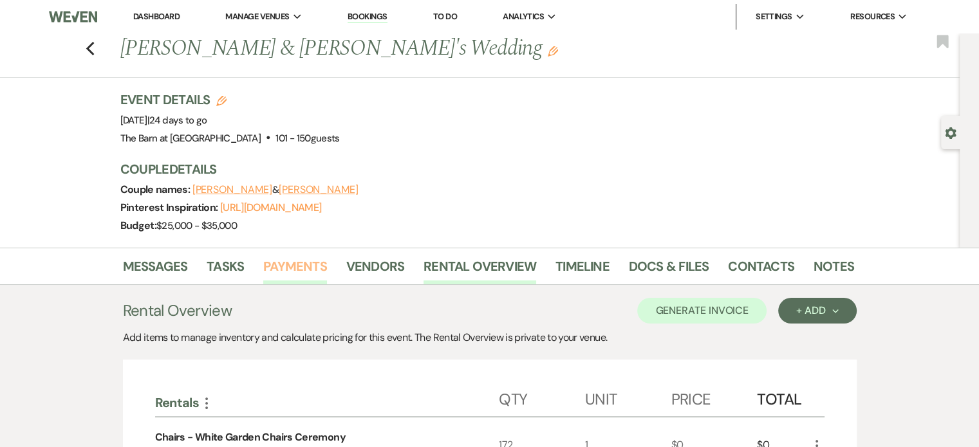
click at [290, 265] on link "Payments" at bounding box center [295, 270] width 64 height 28
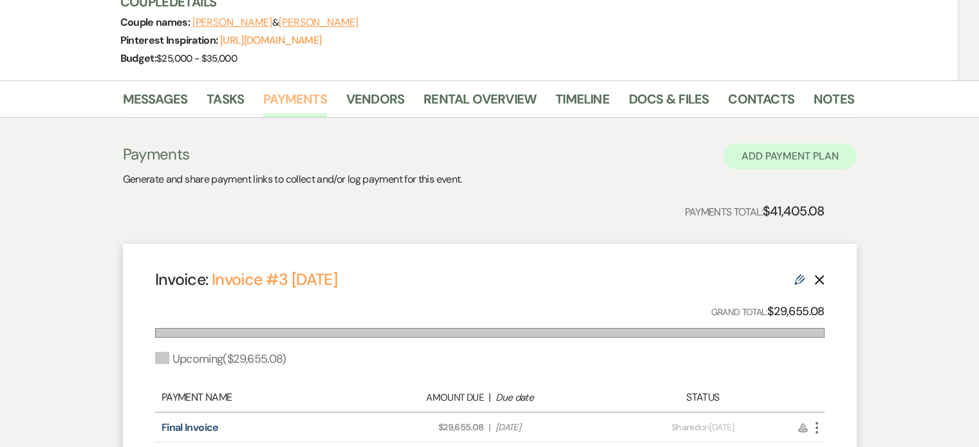
scroll to position [257, 0]
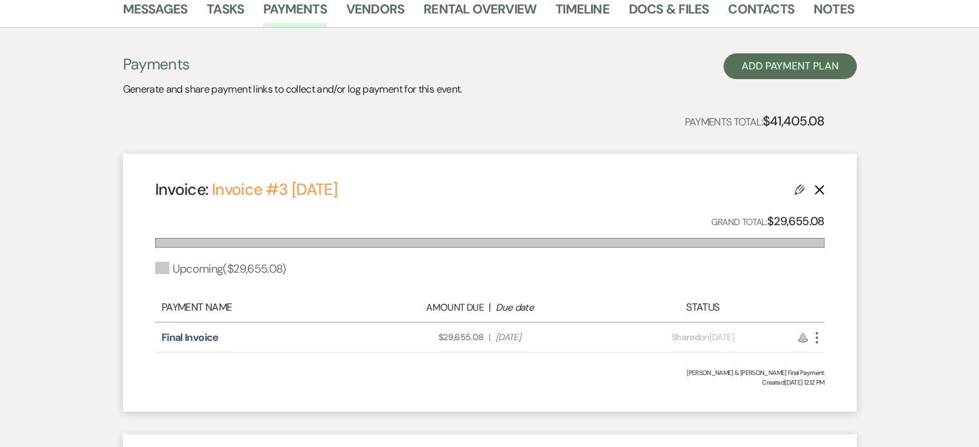
click at [823, 187] on div "Invoice: Invoice #3 [DATE] Edit Delete Grand Total: $29,655.08 Upcoming ( $29,6…" at bounding box center [490, 283] width 734 height 258
click at [822, 189] on icon "Delete" at bounding box center [819, 190] width 10 height 10
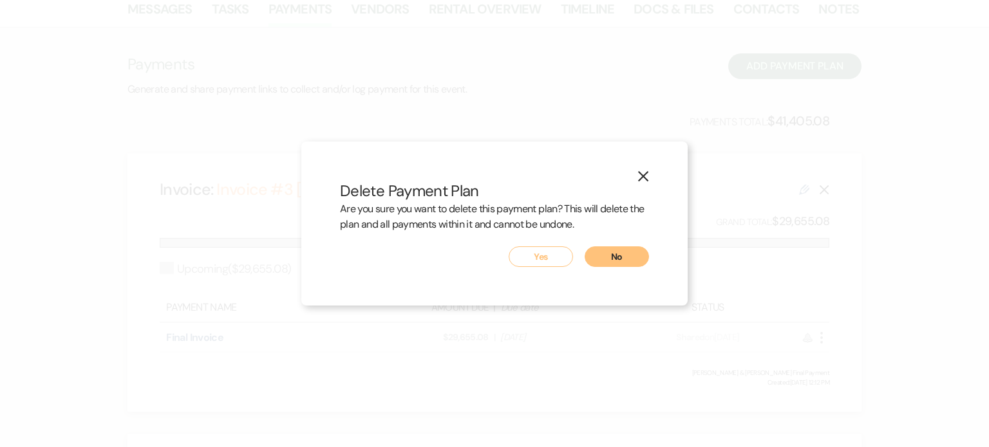
click at [557, 255] on button "Yes" at bounding box center [541, 257] width 64 height 21
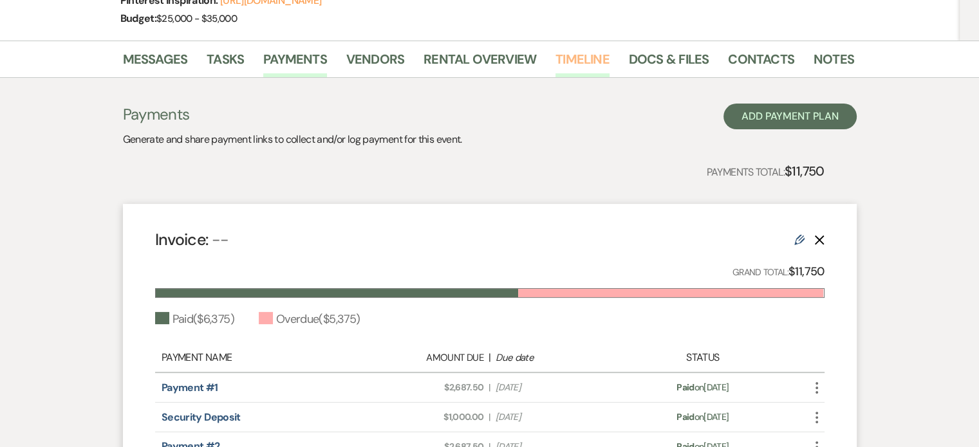
scroll to position [0, 0]
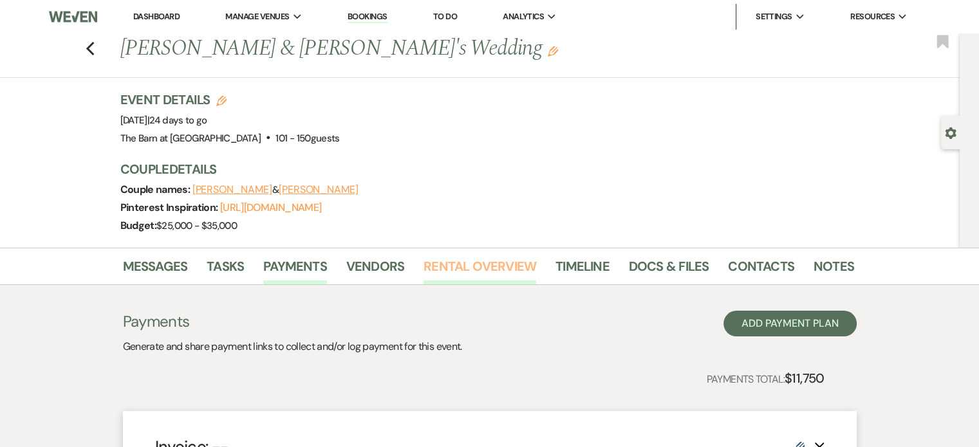
click at [459, 256] on link "Rental Overview" at bounding box center [480, 270] width 113 height 28
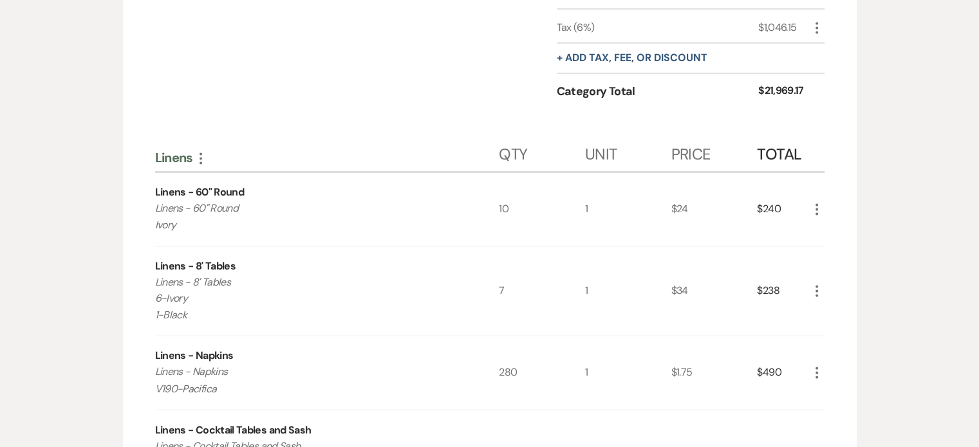
scroll to position [2253, 0]
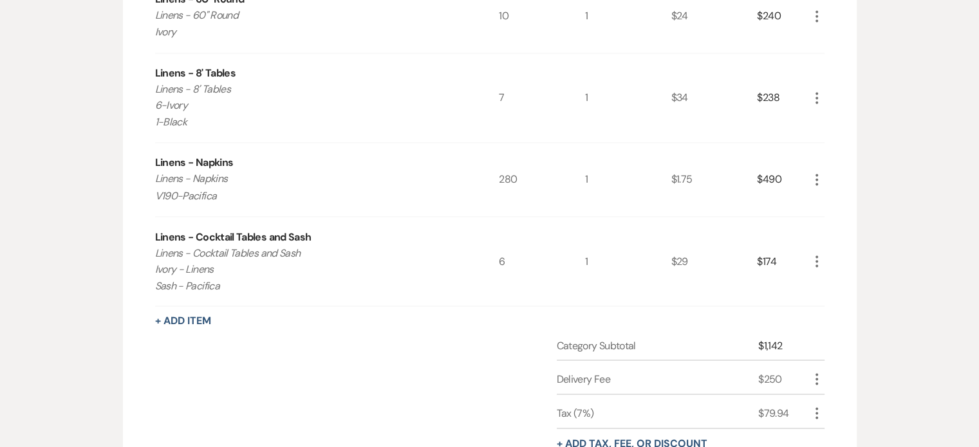
click at [817, 172] on icon "More" at bounding box center [816, 179] width 15 height 15
click at [827, 200] on icon "Pencil" at bounding box center [827, 205] width 8 height 10
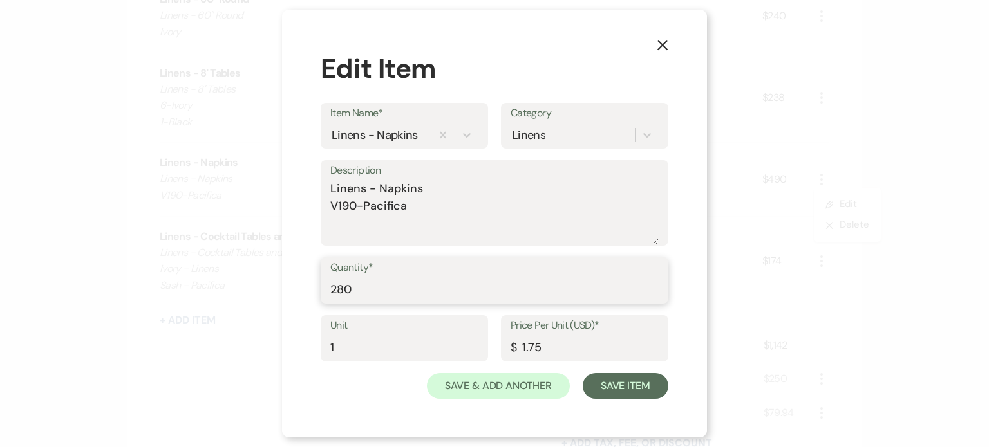
click at [335, 289] on input "280" at bounding box center [494, 289] width 328 height 25
type input "180"
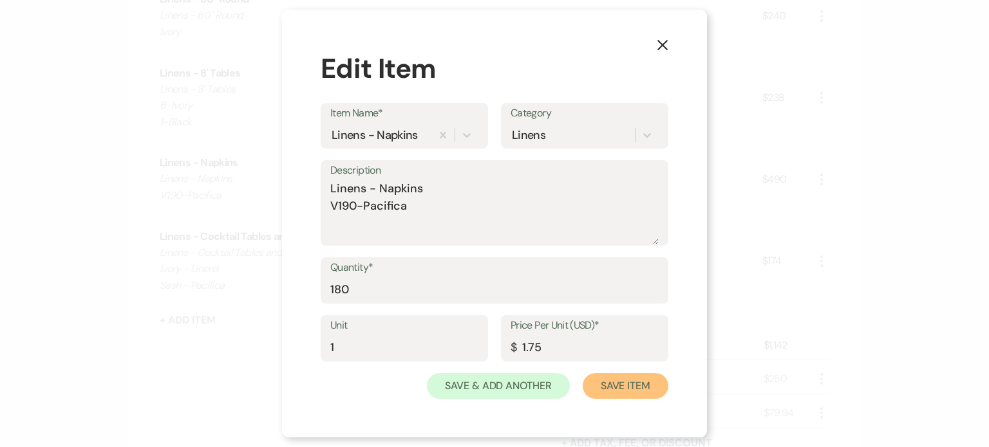
click at [609, 382] on button "Save Item" at bounding box center [626, 386] width 86 height 26
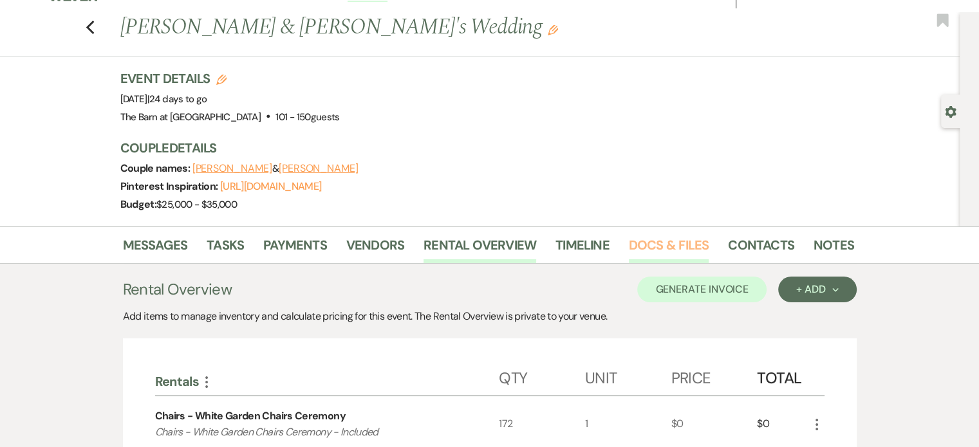
scroll to position [0, 0]
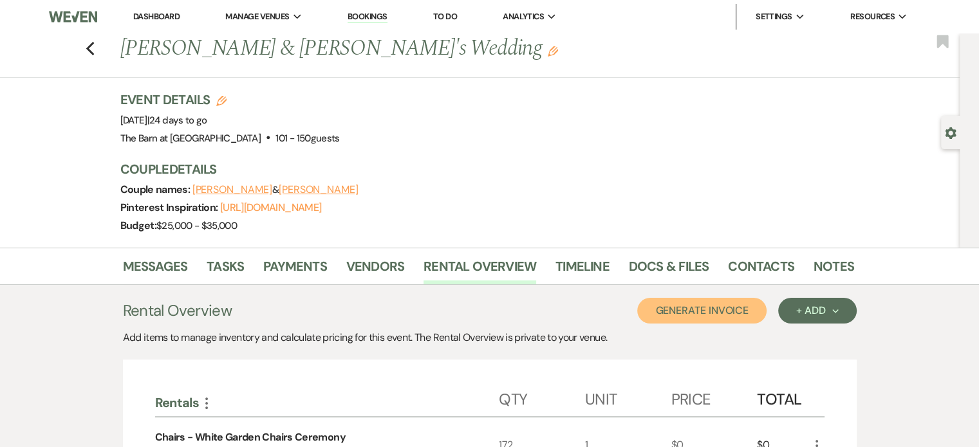
click at [690, 310] on button "Generate Invoice" at bounding box center [701, 311] width 129 height 26
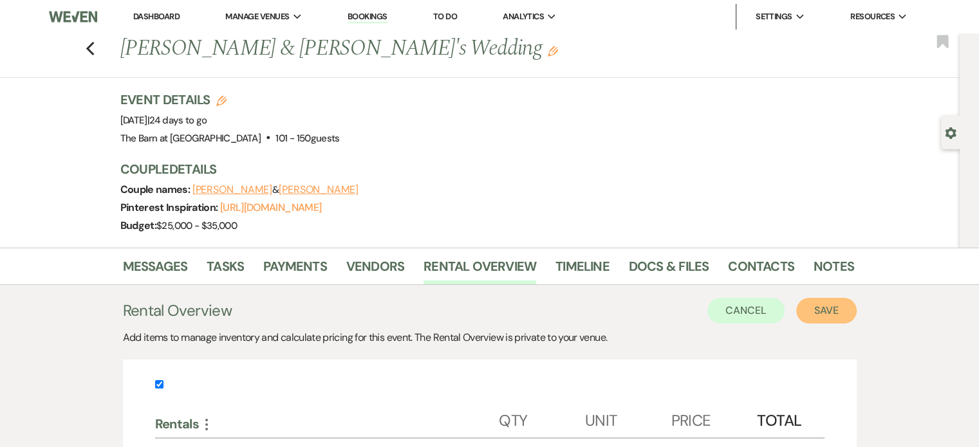
click at [827, 306] on button "Save" at bounding box center [826, 311] width 61 height 26
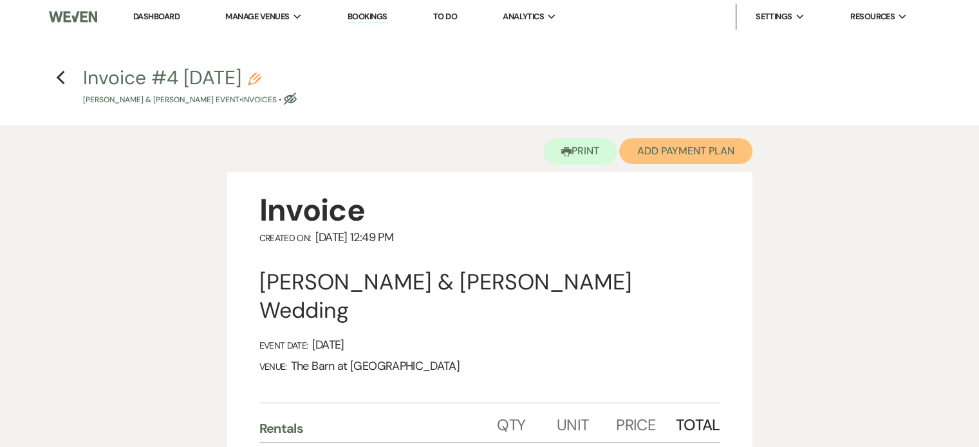
click at [713, 154] on button "Add Payment Plan" at bounding box center [685, 151] width 133 height 26
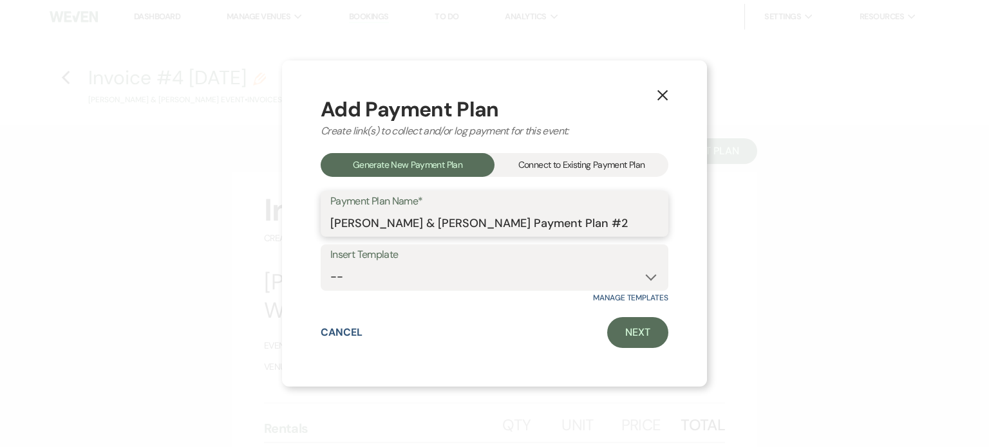
drag, startPoint x: 624, startPoint y: 212, endPoint x: 463, endPoint y: 218, distance: 161.0
click at [462, 218] on input "[PERSON_NAME] & [PERSON_NAME] Payment Plan #2" at bounding box center [494, 222] width 328 height 25
drag, startPoint x: 459, startPoint y: 214, endPoint x: 446, endPoint y: 196, distance: 22.1
click at [449, 204] on div "Payment Plan Name* [PERSON_NAME] & [PERSON_NAME] FInal Invoice" at bounding box center [495, 214] width 348 height 46
click at [471, 223] on input "[PERSON_NAME] & [PERSON_NAME] FInal Invoice" at bounding box center [494, 222] width 328 height 25
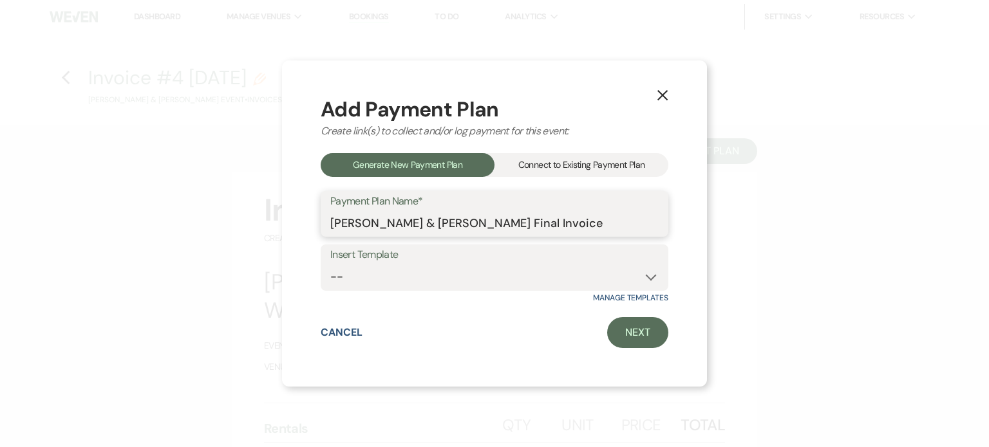
type input "[PERSON_NAME] & [PERSON_NAME] Final Invoice"
click at [528, 270] on select "-- Final Payment" at bounding box center [494, 277] width 328 height 25
select select "435"
click at [330, 265] on select "-- Final Payment" at bounding box center [494, 277] width 328 height 25
click at [630, 339] on link "Next" at bounding box center [637, 332] width 61 height 31
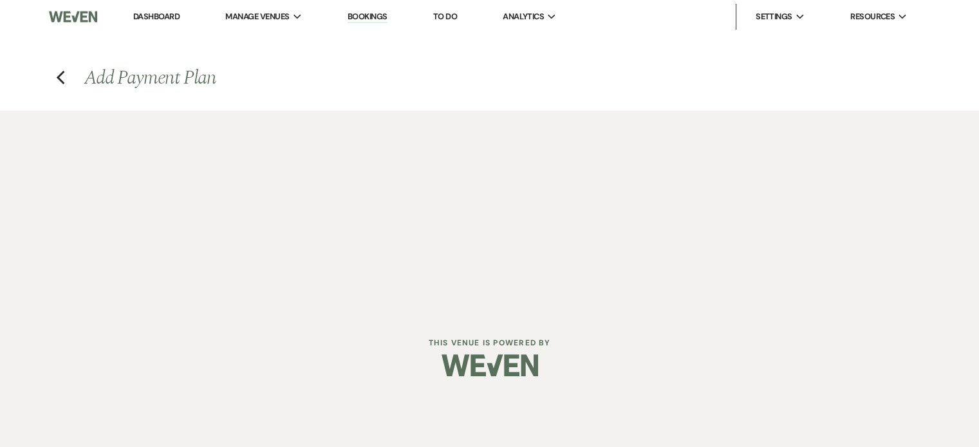
select select "27605"
select select "2"
select select "percentage"
select select "true"
select select "client"
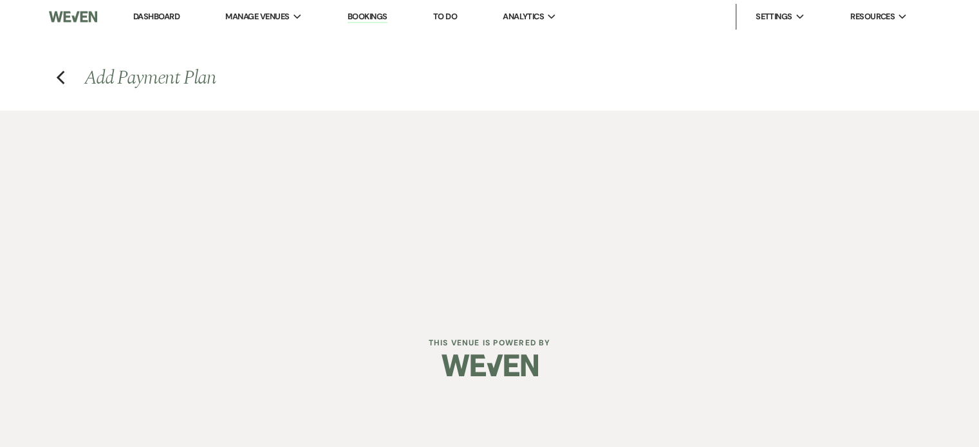
select select "weeks"
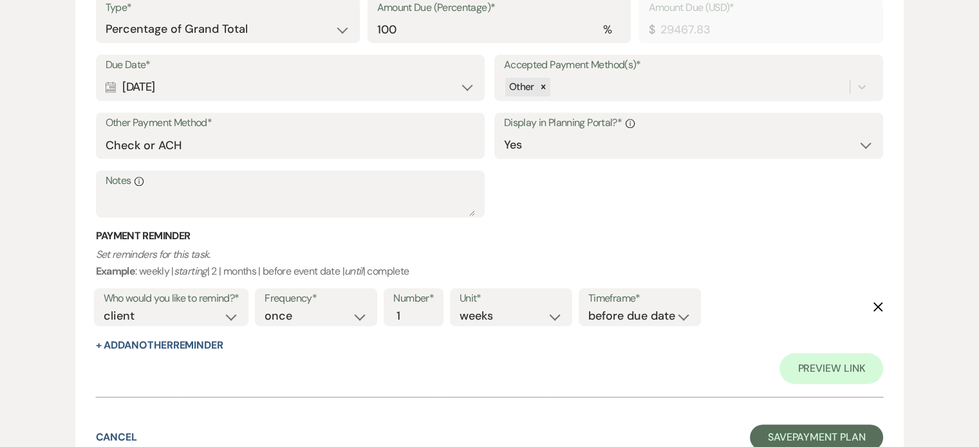
scroll to position [619, 0]
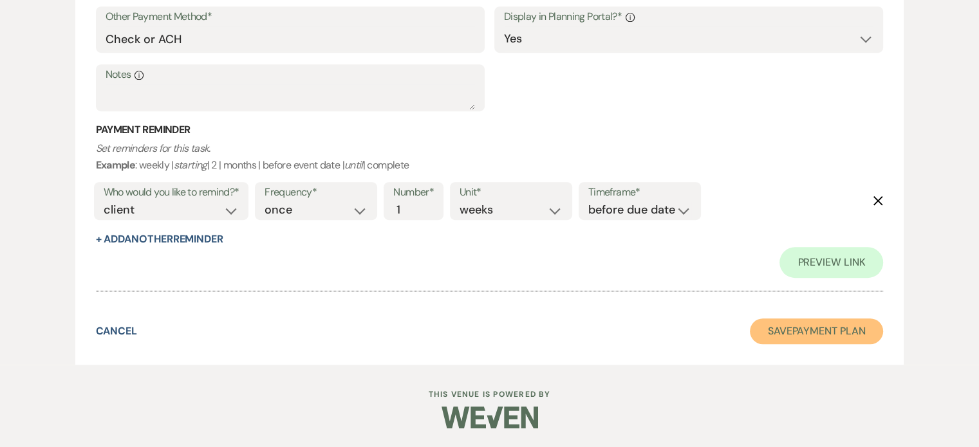
click at [848, 332] on button "Save Payment Plan" at bounding box center [817, 332] width 134 height 26
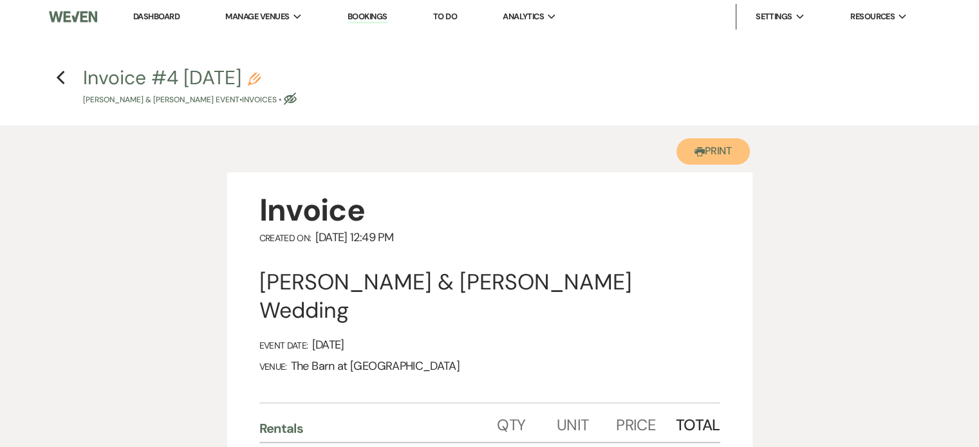
click at [731, 151] on button "Printer Print" at bounding box center [714, 151] width 74 height 26
click at [57, 77] on use "button" at bounding box center [60, 78] width 8 height 14
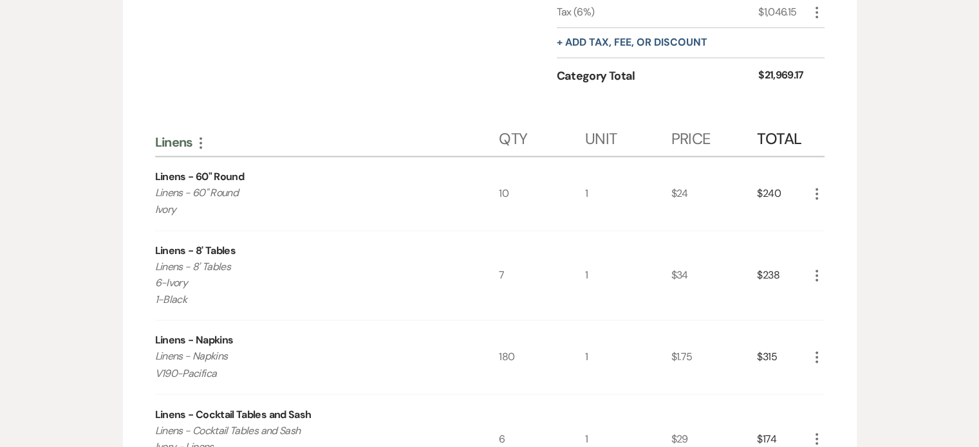
scroll to position [2253, 0]
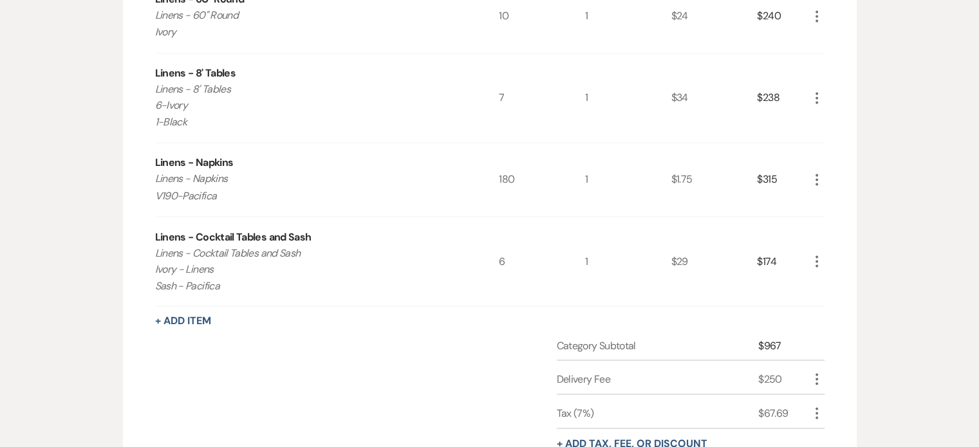
drag, startPoint x: 221, startPoint y: 190, endPoint x: 165, endPoint y: 185, distance: 56.2
click at [165, 185] on p "Linens - Napkins V190-Pacifica" at bounding box center [310, 187] width 310 height 33
drag, startPoint x: 219, startPoint y: 187, endPoint x: 157, endPoint y: 191, distance: 61.9
click at [156, 191] on p "Linens - Napkins V190-Pacifica" at bounding box center [310, 187] width 310 height 33
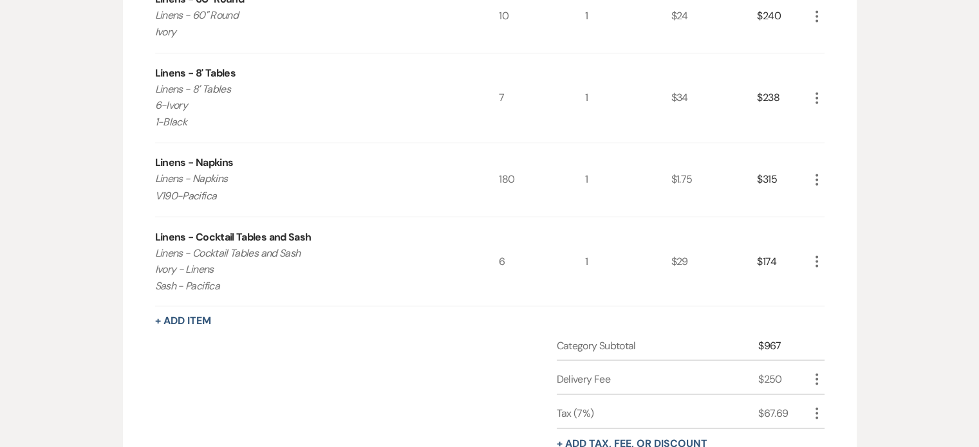
copy p "V190-Pacifica"
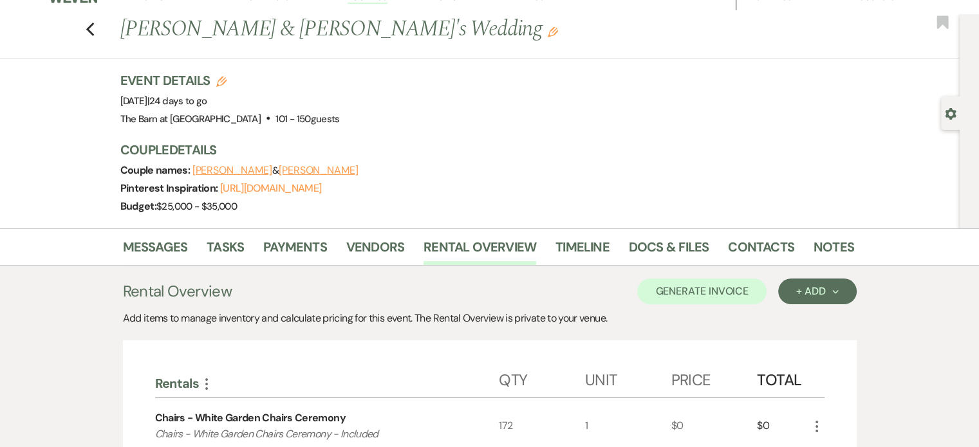
scroll to position [0, 0]
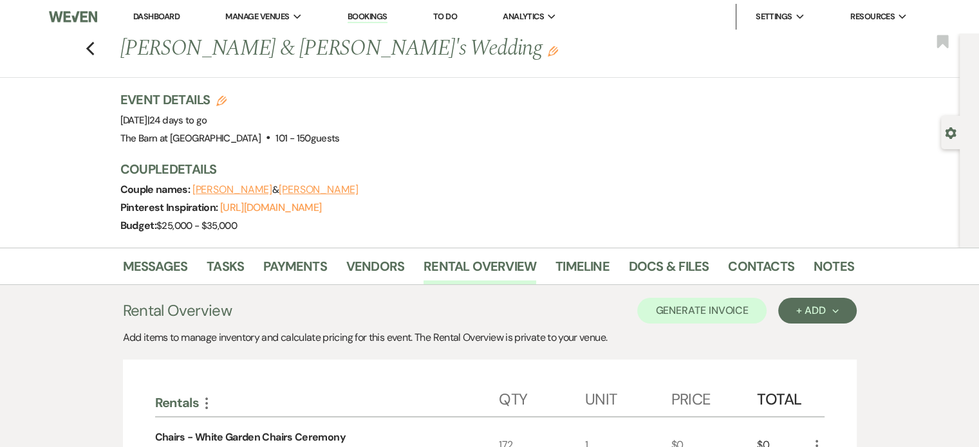
click at [774, 248] on div "Messages Tasks Payments Vendors Rental Overview Timeline Docs & Files Contacts …" at bounding box center [489, 266] width 979 height 37
click at [762, 265] on link "Contacts" at bounding box center [761, 270] width 66 height 28
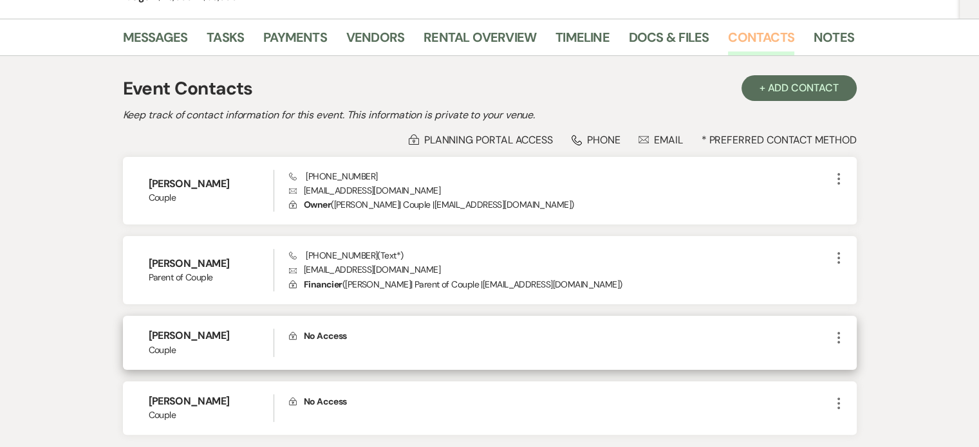
scroll to position [257, 0]
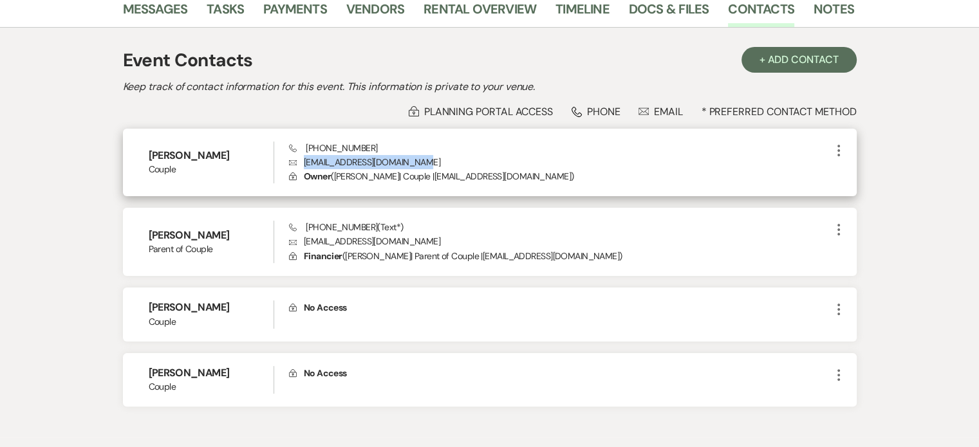
drag, startPoint x: 424, startPoint y: 160, endPoint x: 304, endPoint y: 163, distance: 119.8
click at [304, 162] on p "Envelope [EMAIL_ADDRESS][DOMAIN_NAME]" at bounding box center [559, 162] width 541 height 14
copy p "[EMAIL_ADDRESS][DOMAIN_NAME]"
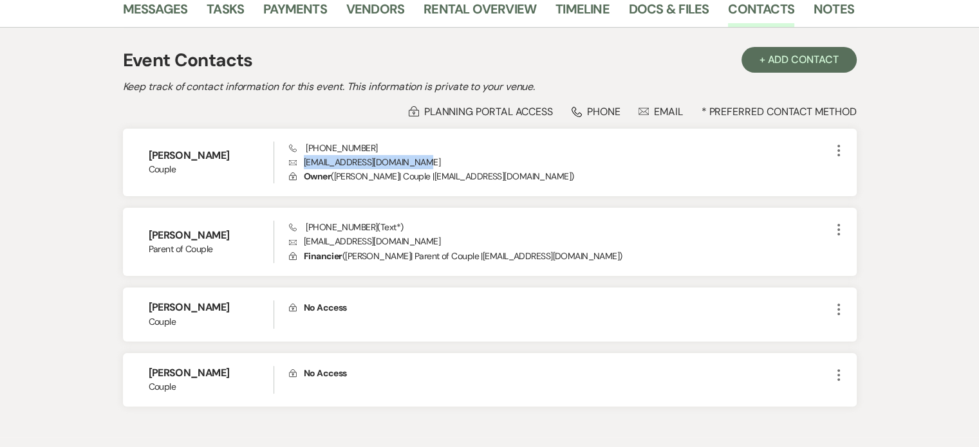
scroll to position [0, 0]
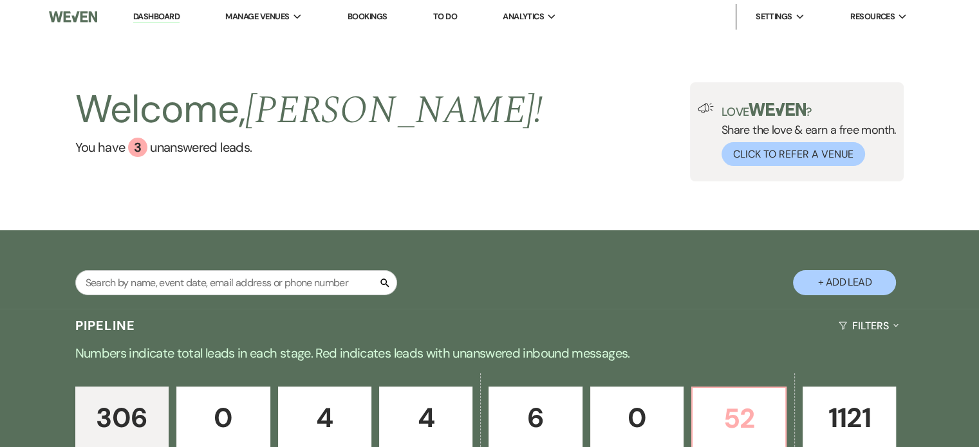
click at [736, 397] on p "52" at bounding box center [738, 418] width 77 height 43
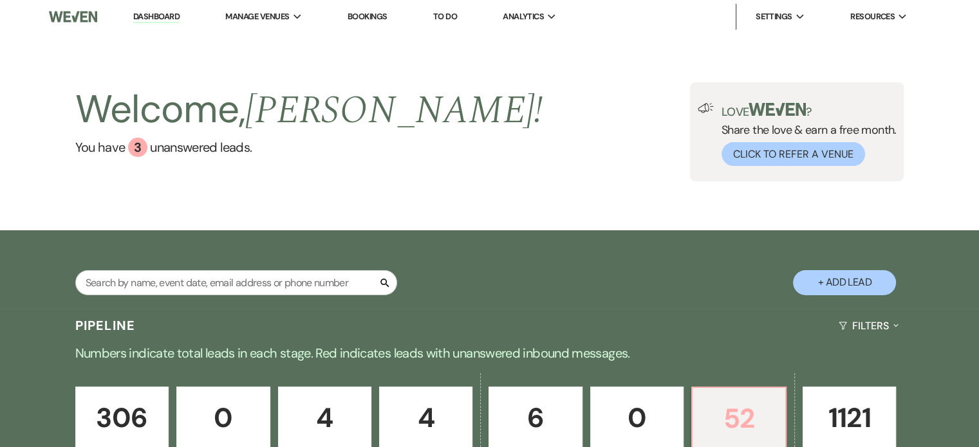
click at [770, 411] on p "52" at bounding box center [738, 418] width 77 height 43
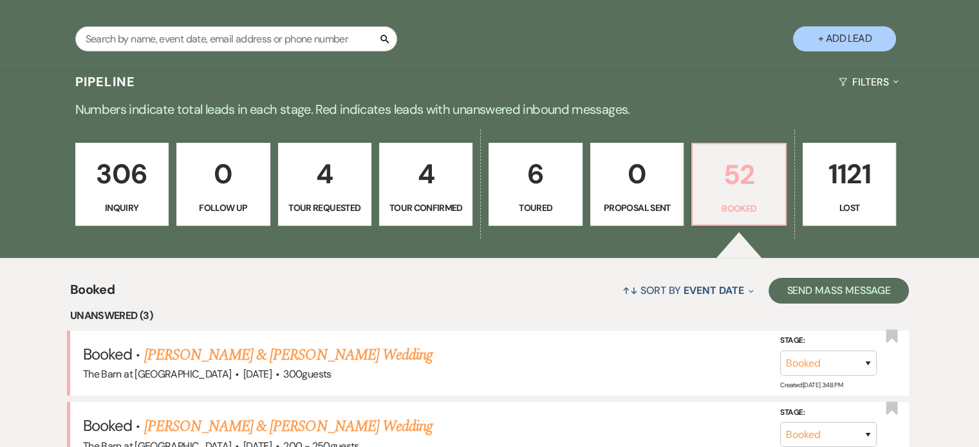
scroll to position [386, 0]
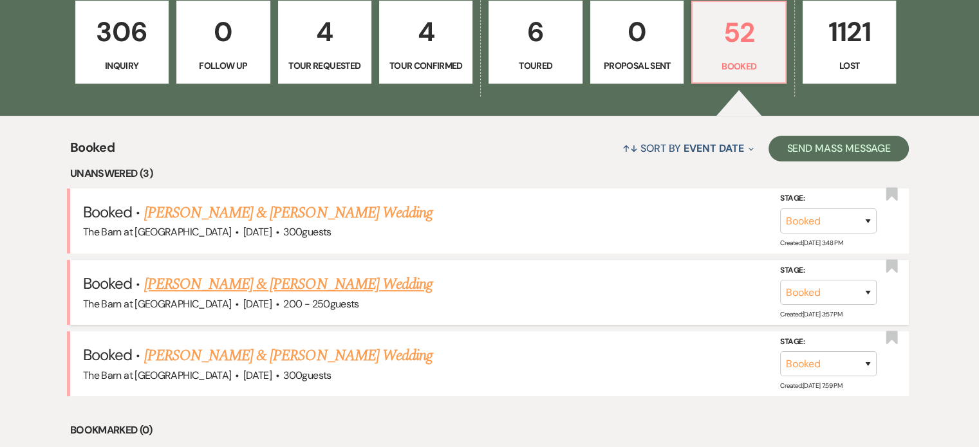
click at [245, 289] on link "[PERSON_NAME] & [PERSON_NAME] Wedding" at bounding box center [288, 284] width 288 height 23
